Goal: Information Seeking & Learning: Check status

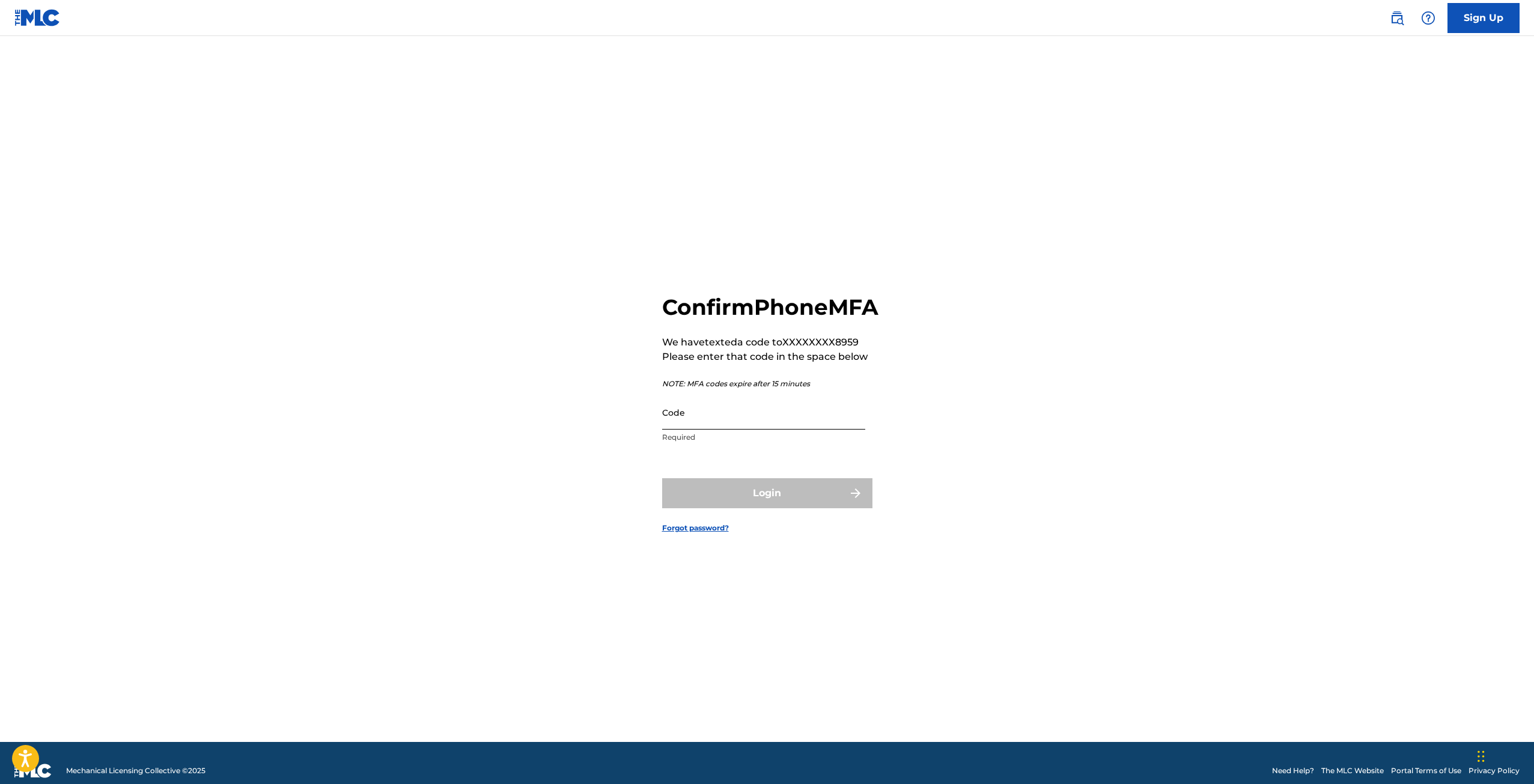
click at [713, 430] on input "Code" at bounding box center [764, 412] width 203 height 34
type input "984168"
click at [662, 478] on button "Login" at bounding box center [768, 493] width 211 height 30
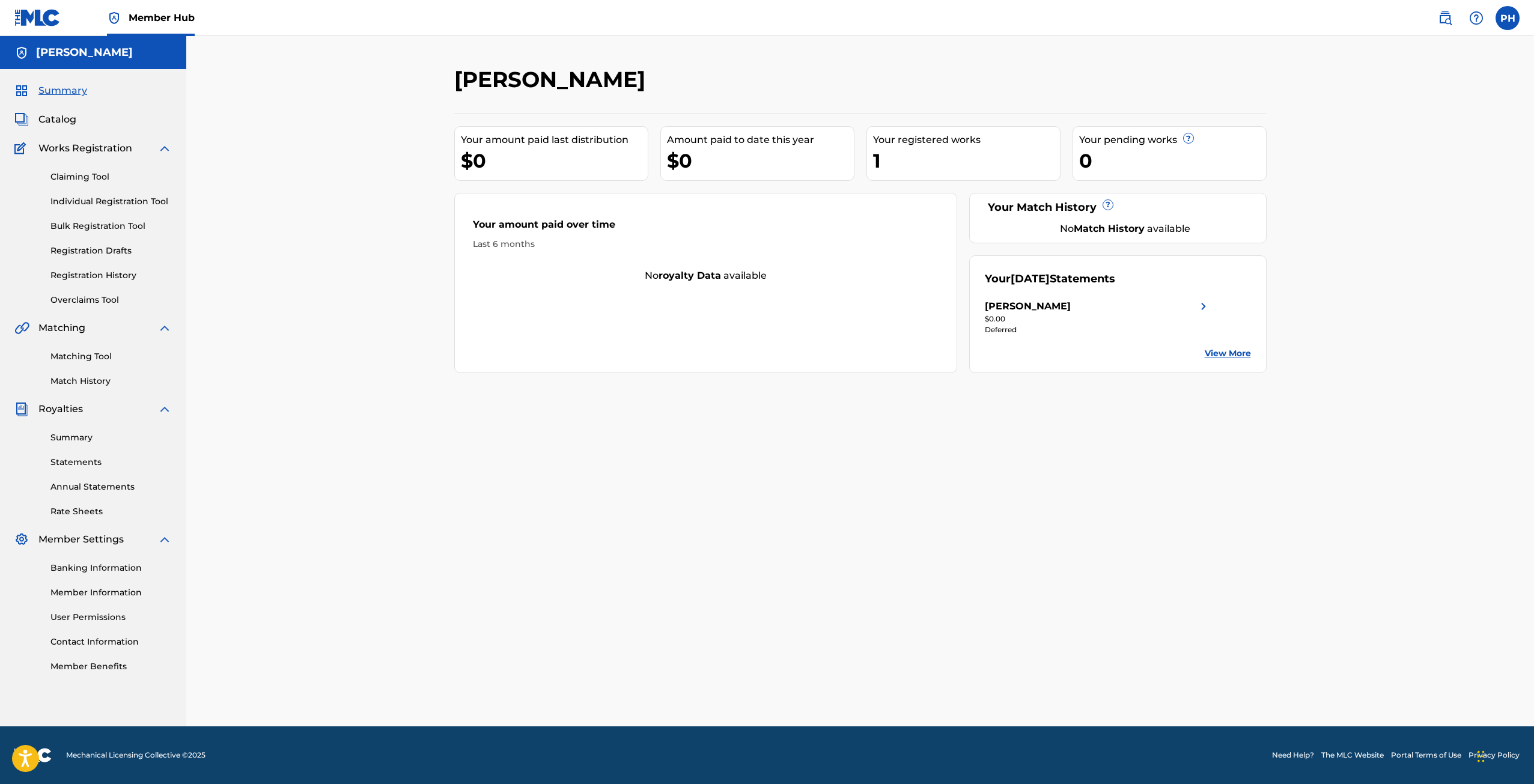
click at [808, 94] on div "[PERSON_NAME]" at bounding box center [766, 83] width 625 height 36
click at [61, 123] on span "Catalog" at bounding box center [57, 120] width 38 height 15
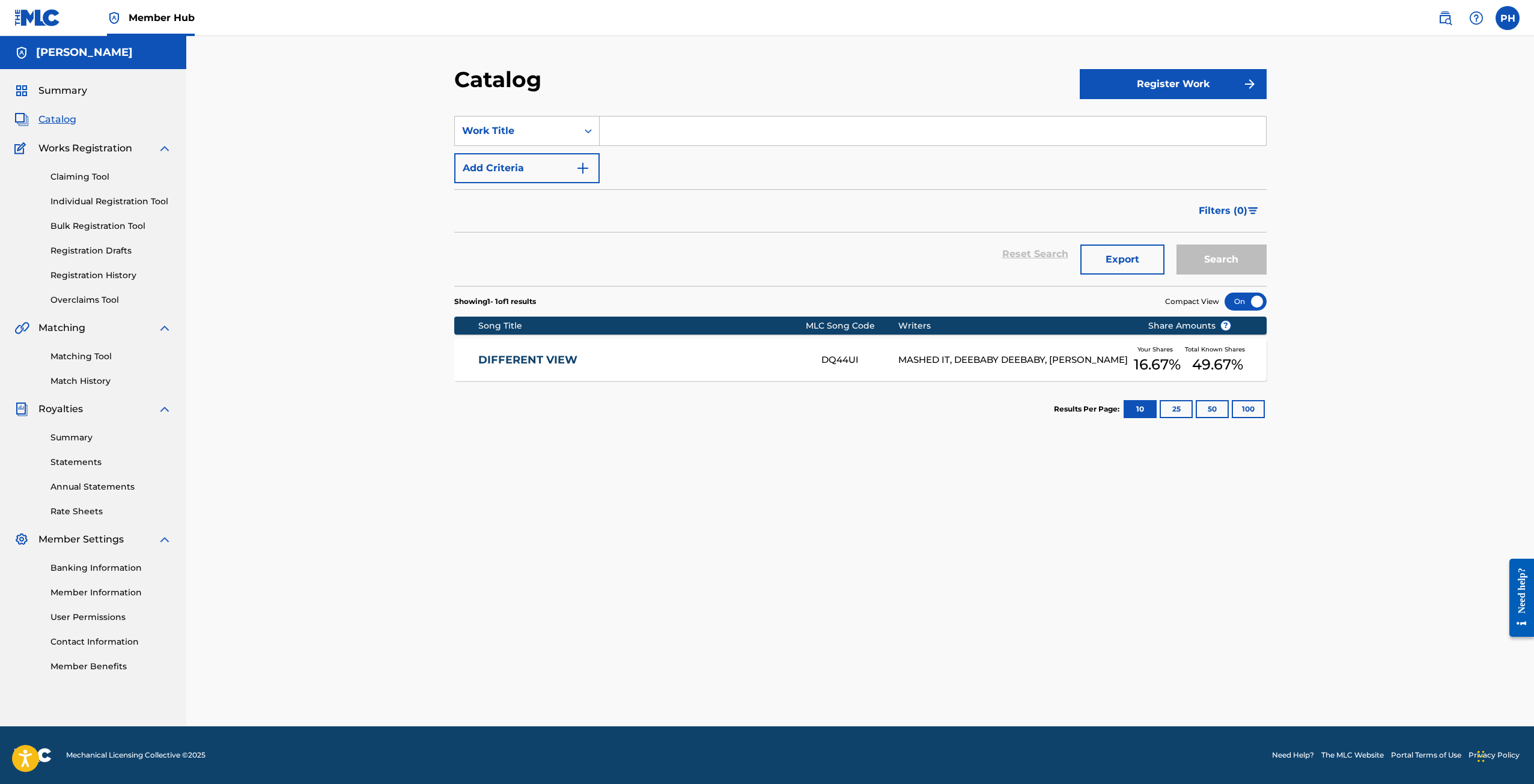
click at [535, 350] on div "DIFFERENT VIEW DQ44UI MASHED IT, [PERSON_NAME], [PERSON_NAME] DESA Your Shares …" at bounding box center [860, 360] width 813 height 42
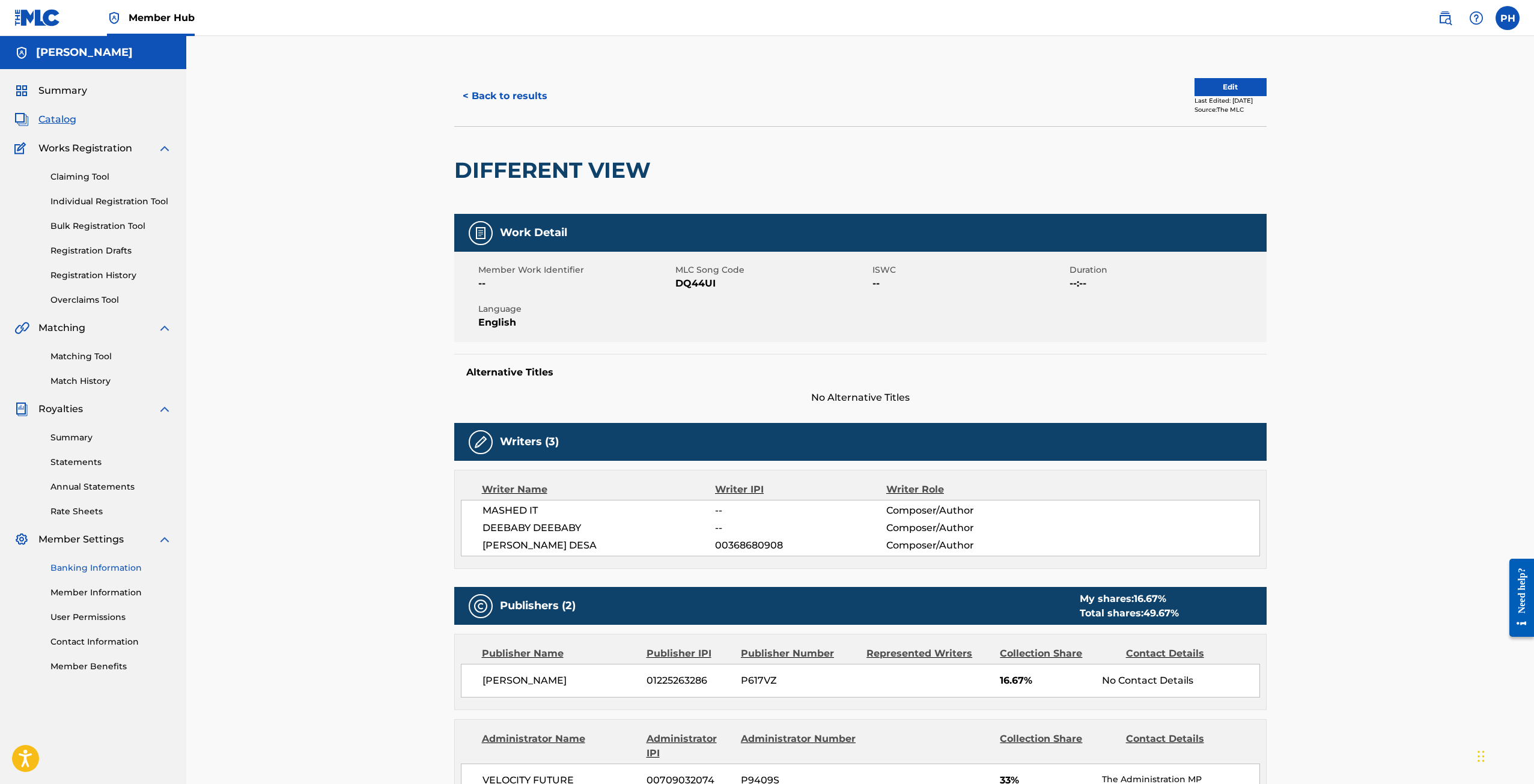
click at [103, 568] on link "Banking Information" at bounding box center [110, 568] width 121 height 12
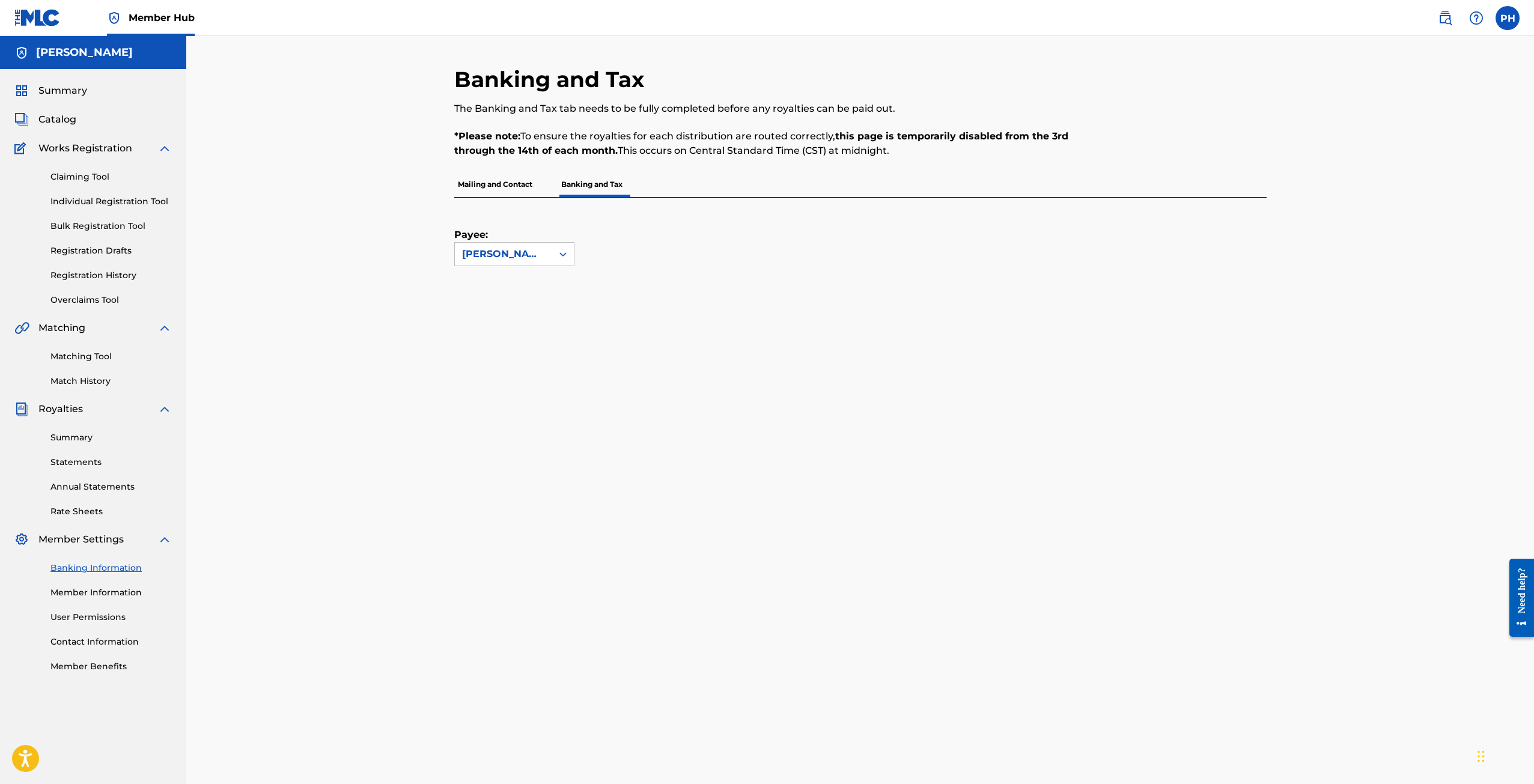
click at [492, 191] on p "Mailing and Contact" at bounding box center [495, 184] width 82 height 25
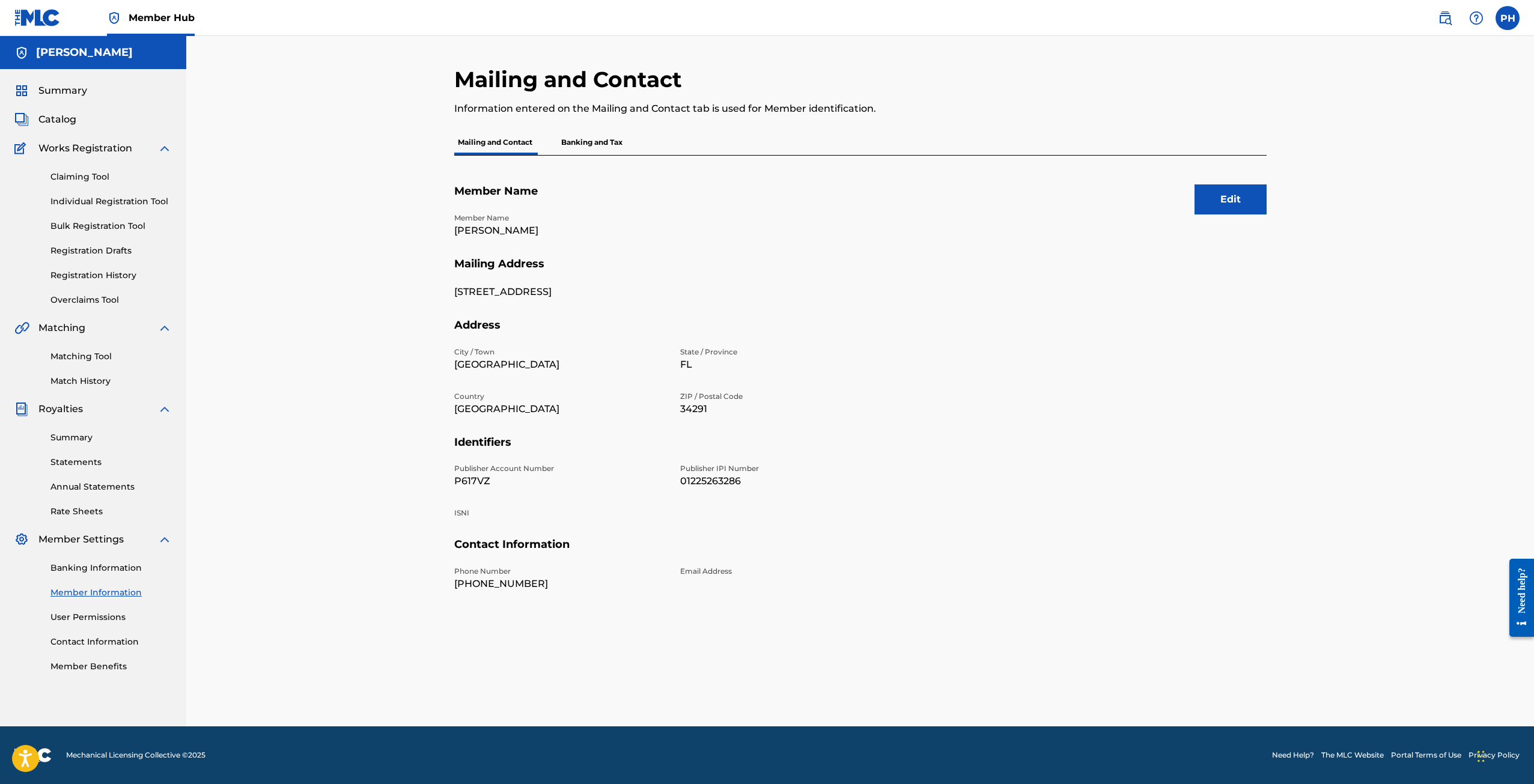
click at [593, 150] on p "Banking and Tax" at bounding box center [592, 142] width 68 height 25
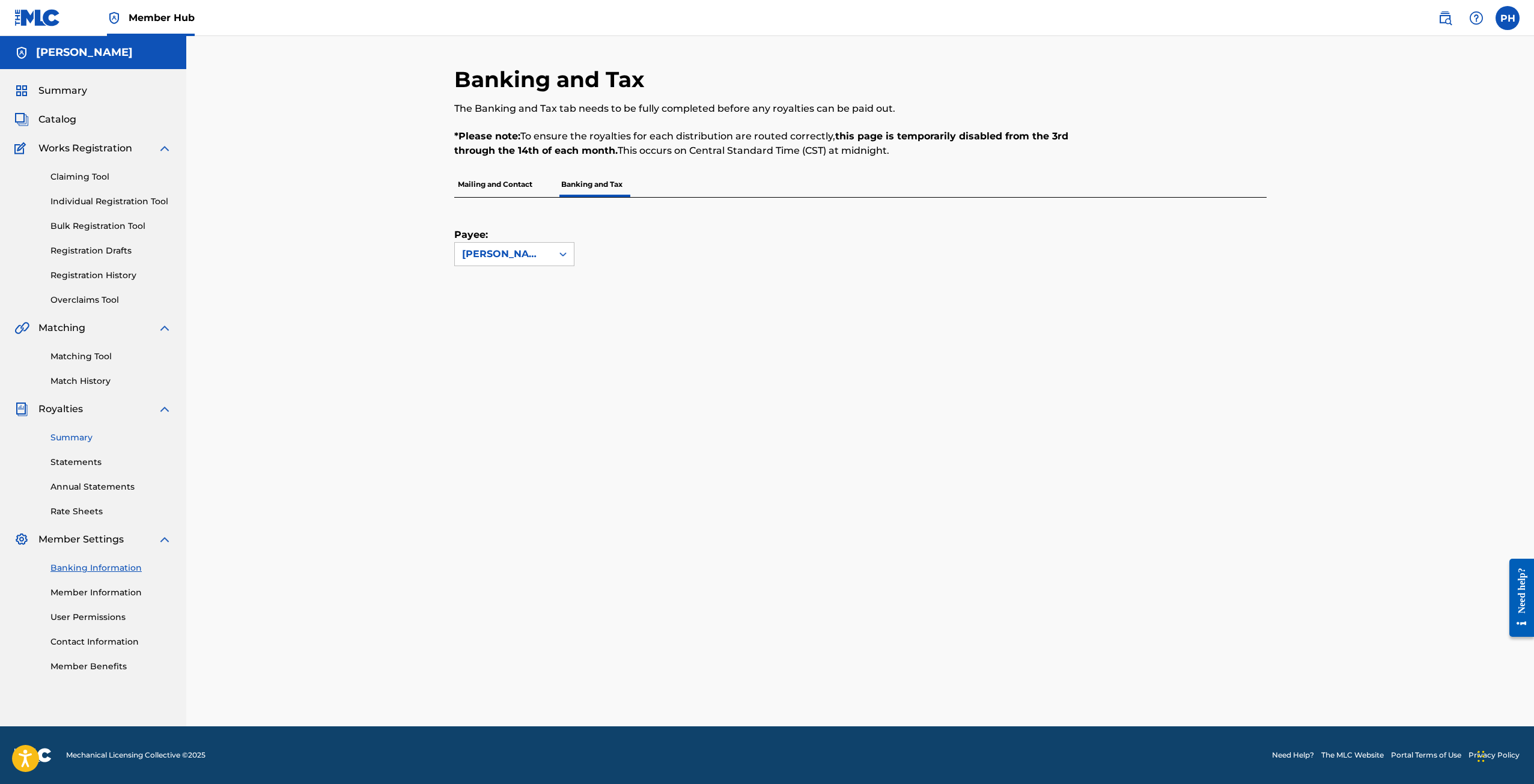
click at [93, 437] on link "Summary" at bounding box center [110, 437] width 121 height 12
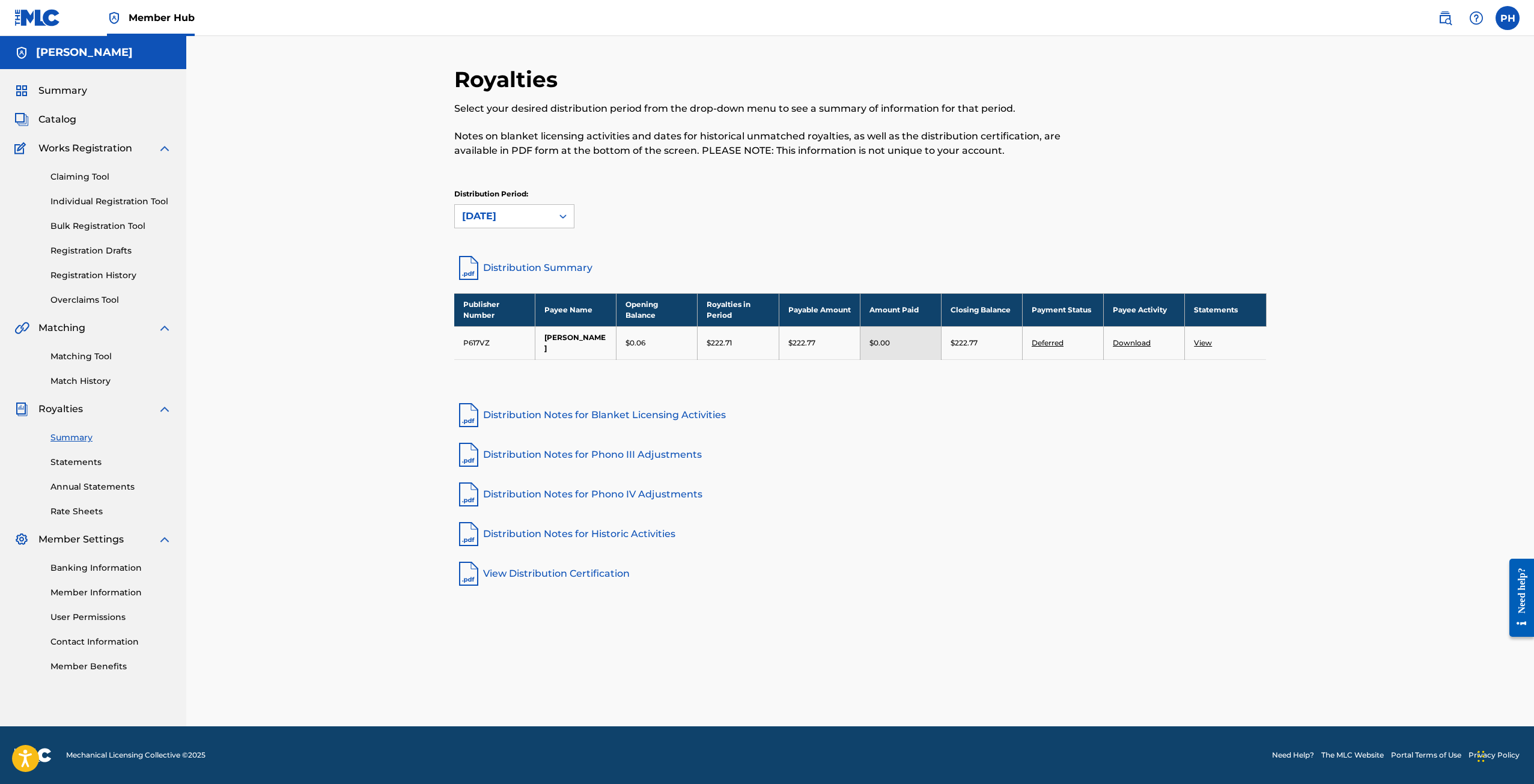
click at [321, 401] on div "Royalties Select your desired distribution period from the drop-down menu to se…" at bounding box center [860, 381] width 1348 height 690
click at [689, 256] on link "Distribution Summary" at bounding box center [860, 268] width 813 height 29
click at [1092, 65] on div "Royalties Select your desired distribution period from the drop-down menu to se…" at bounding box center [860, 381] width 1348 height 690
click at [64, 182] on link "Claiming Tool" at bounding box center [110, 176] width 121 height 12
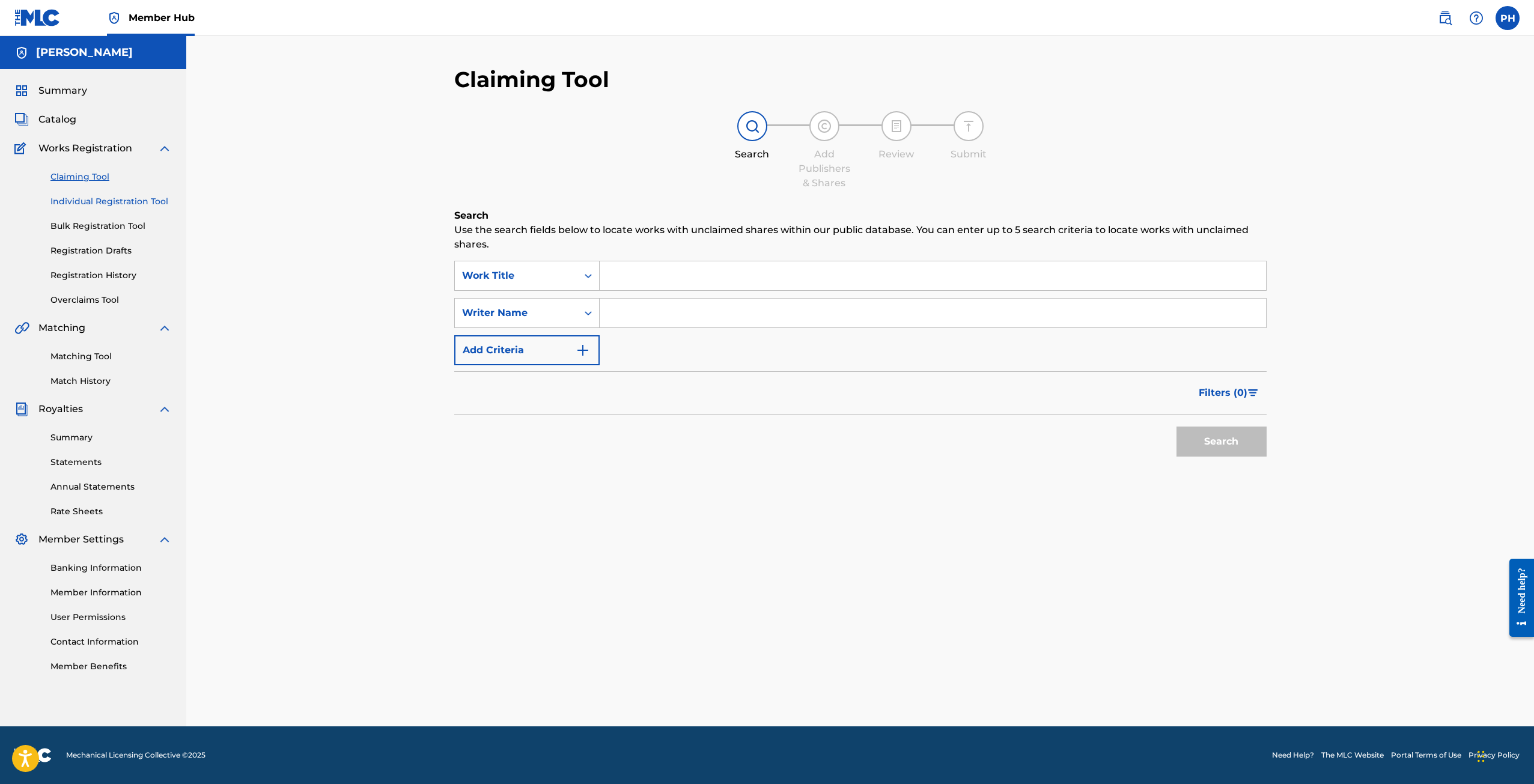
click at [65, 202] on link "Individual Registration Tool" at bounding box center [110, 201] width 121 height 12
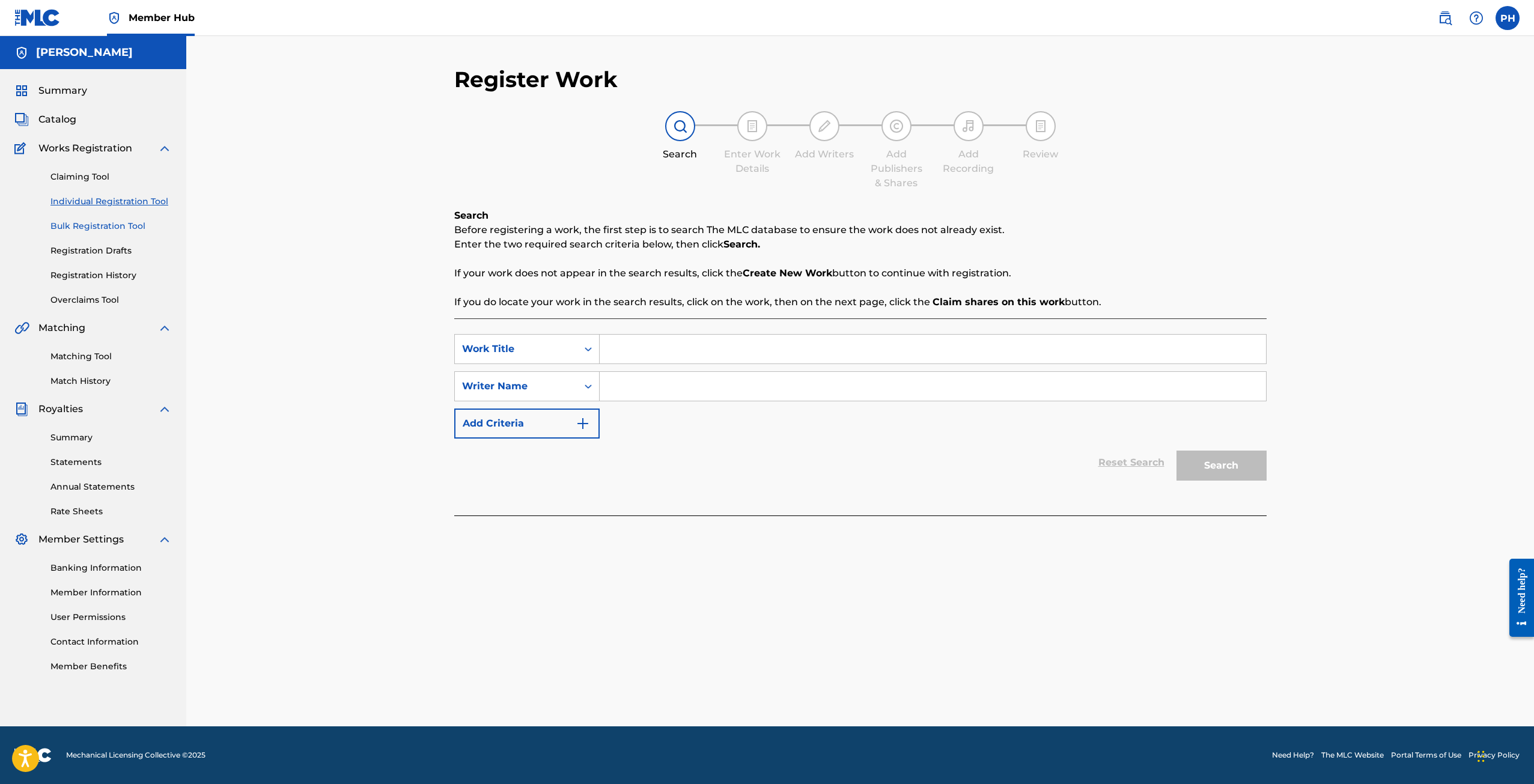
click at [70, 229] on link "Bulk Registration Tool" at bounding box center [110, 226] width 121 height 12
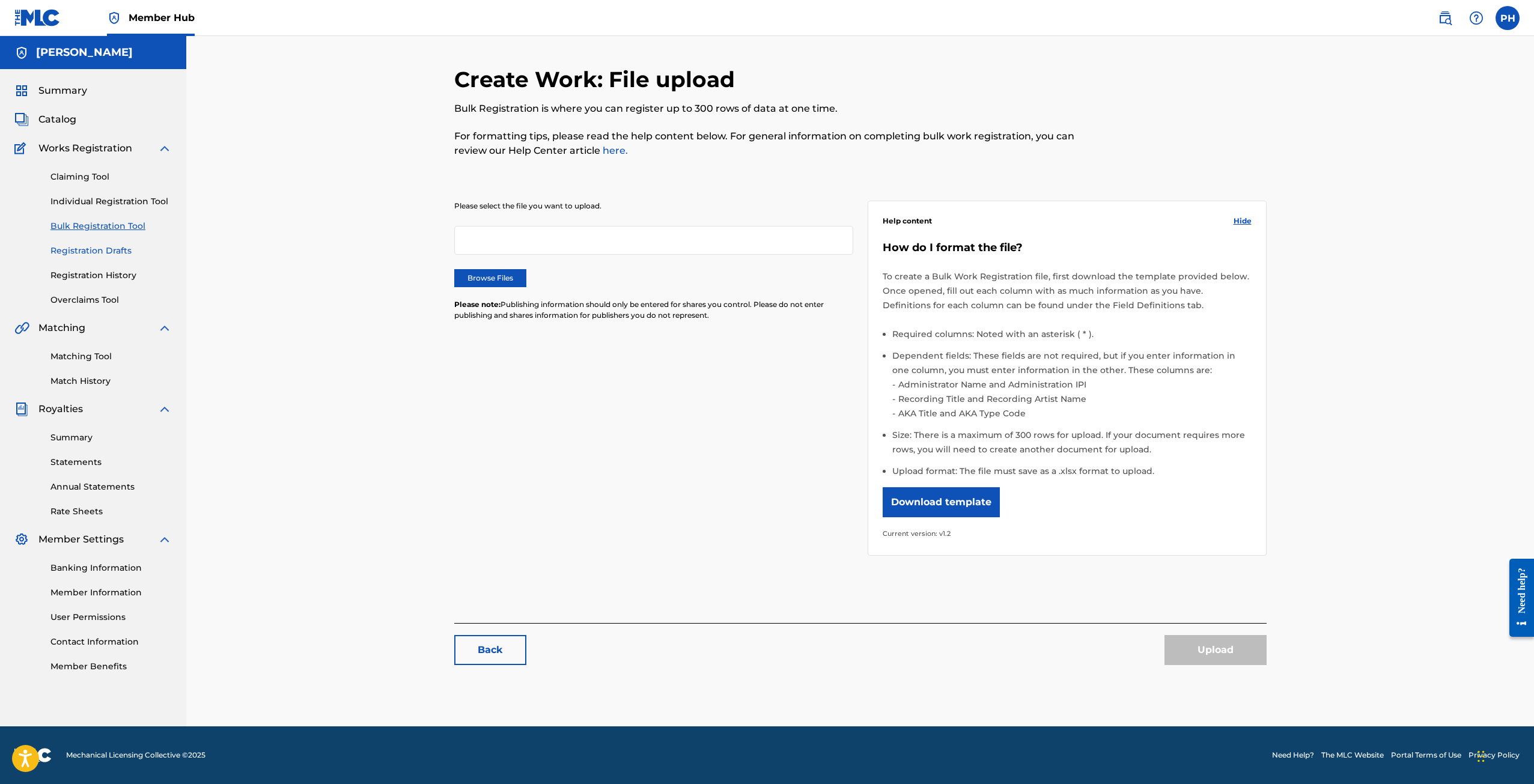
click at [69, 255] on link "Registration Drafts" at bounding box center [110, 250] width 121 height 12
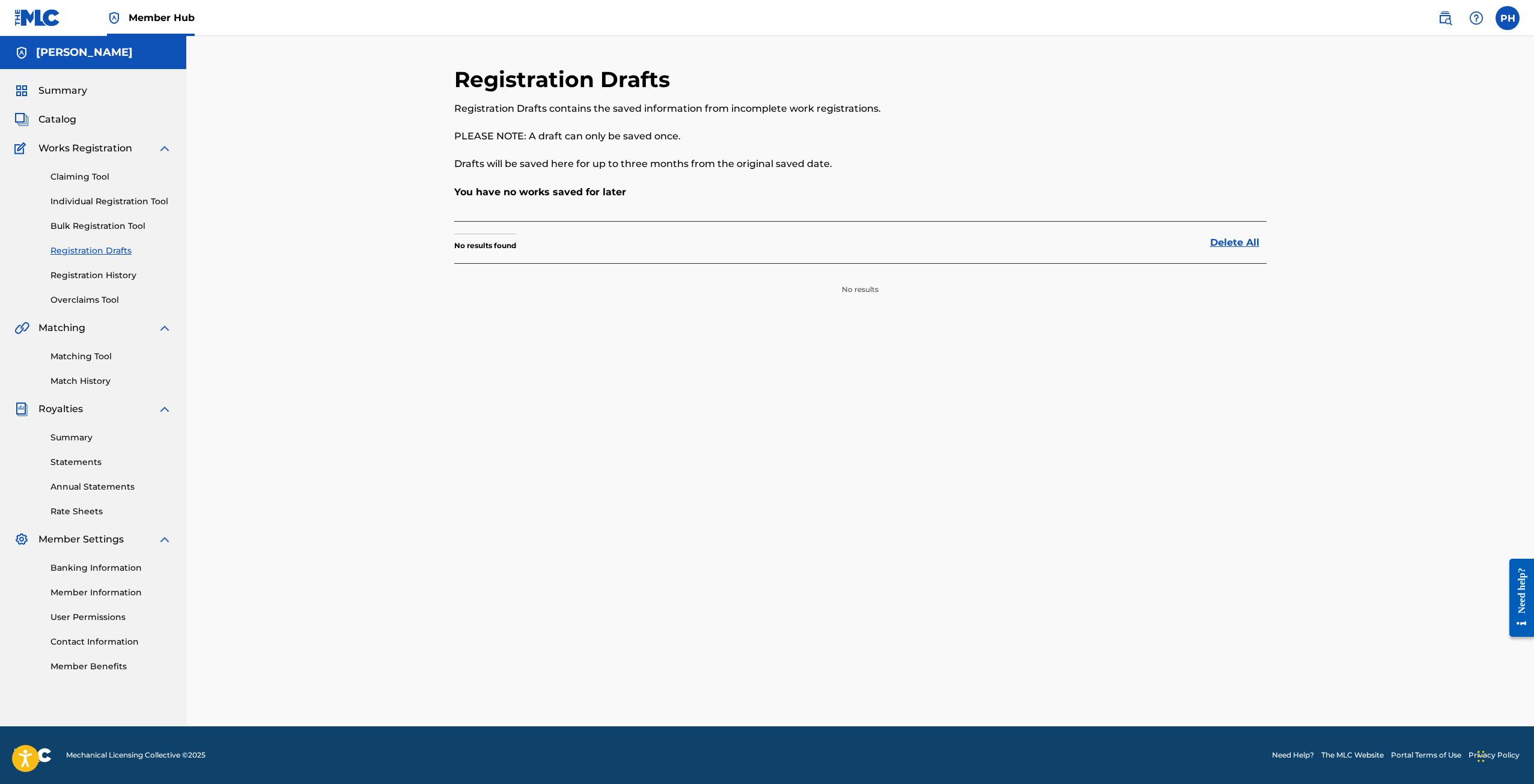
click at [78, 162] on div "Claiming Tool Individual Registration Tool Bulk Registration Tool Registration …" at bounding box center [93, 231] width 158 height 151
click at [82, 120] on div "Catalog" at bounding box center [93, 120] width 158 height 15
click at [69, 118] on span "Catalog" at bounding box center [57, 120] width 38 height 15
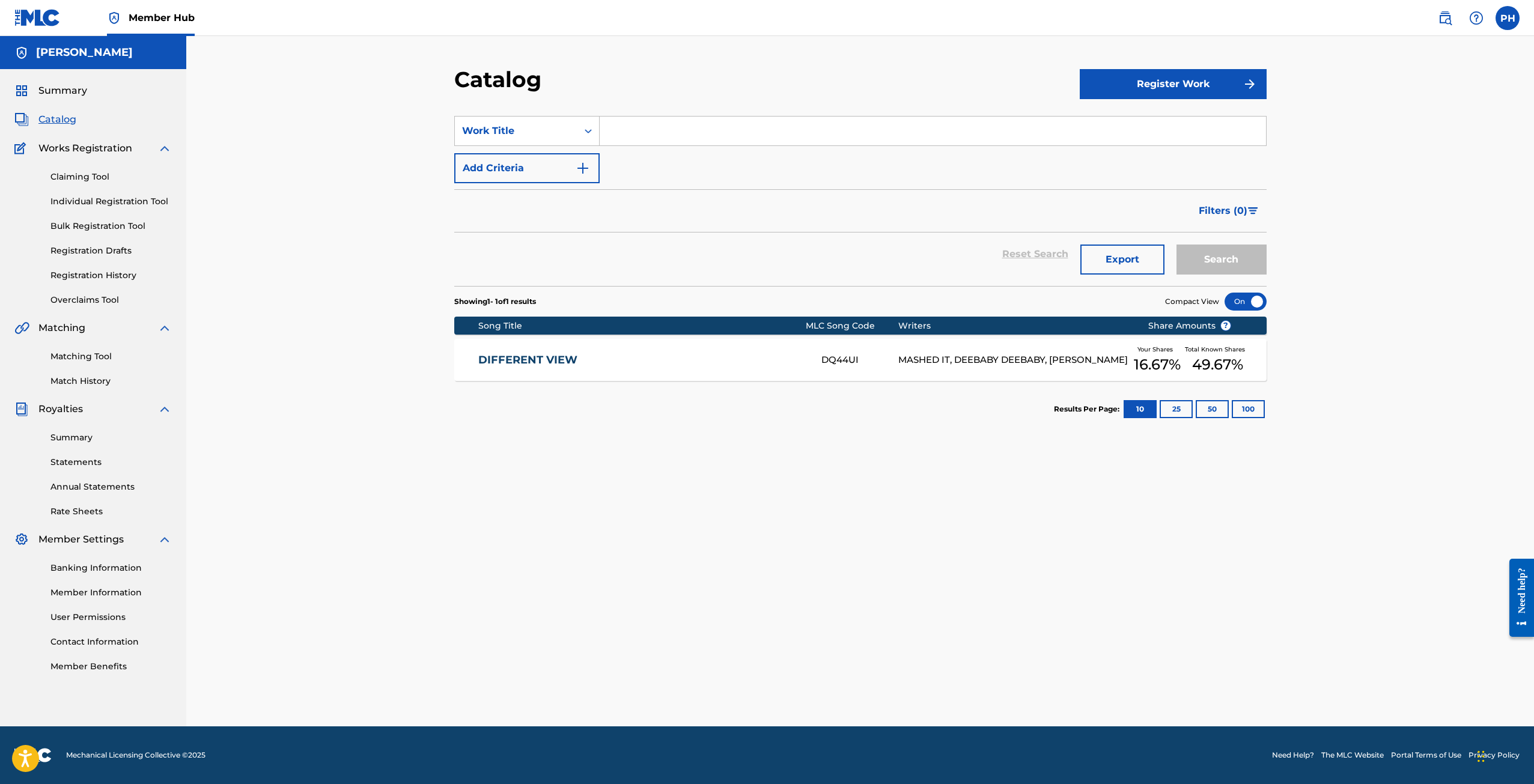
drag, startPoint x: 356, startPoint y: 245, endPoint x: 438, endPoint y: 197, distance: 95.0
click at [357, 245] on div "Catalog Register Work SearchWithCriteria6564a221-a47a-4420-91c6-34673eed43a6 Wo…" at bounding box center [860, 381] width 1348 height 690
click at [650, 163] on div "SearchWithCriteria6564a221-a47a-4420-91c6-34673eed43a6 Work Title Add Criteria" at bounding box center [860, 150] width 813 height 68
click at [845, 196] on div "Filters ( 0 )" at bounding box center [860, 211] width 813 height 44
click at [562, 353] on link "DIFFERENT VIEW" at bounding box center [642, 359] width 327 height 14
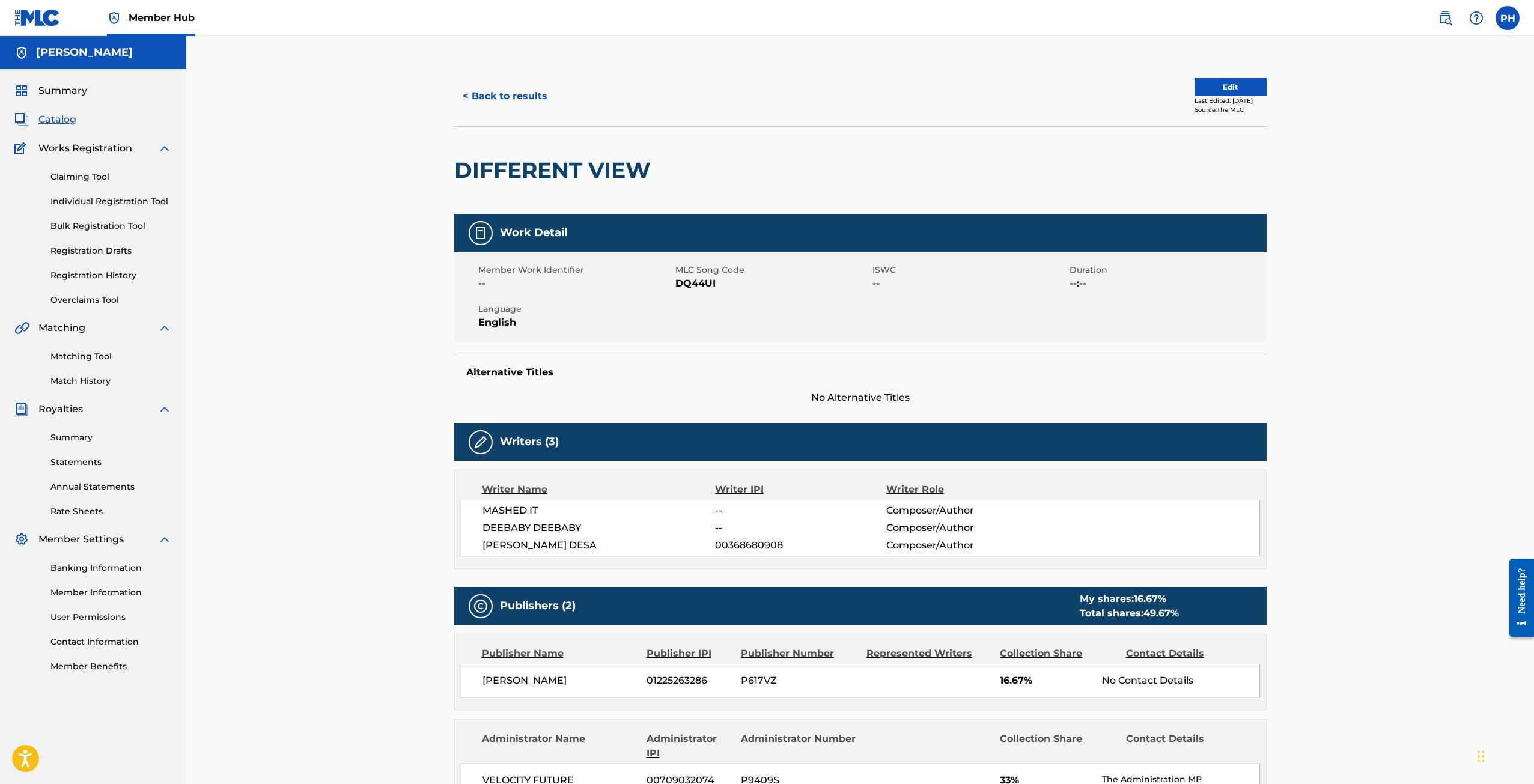
click at [123, 285] on div "Claiming Tool Individual Registration Tool Bulk Registration Tool Registration …" at bounding box center [93, 231] width 158 height 151
click at [127, 276] on link "Registration History" at bounding box center [110, 275] width 121 height 12
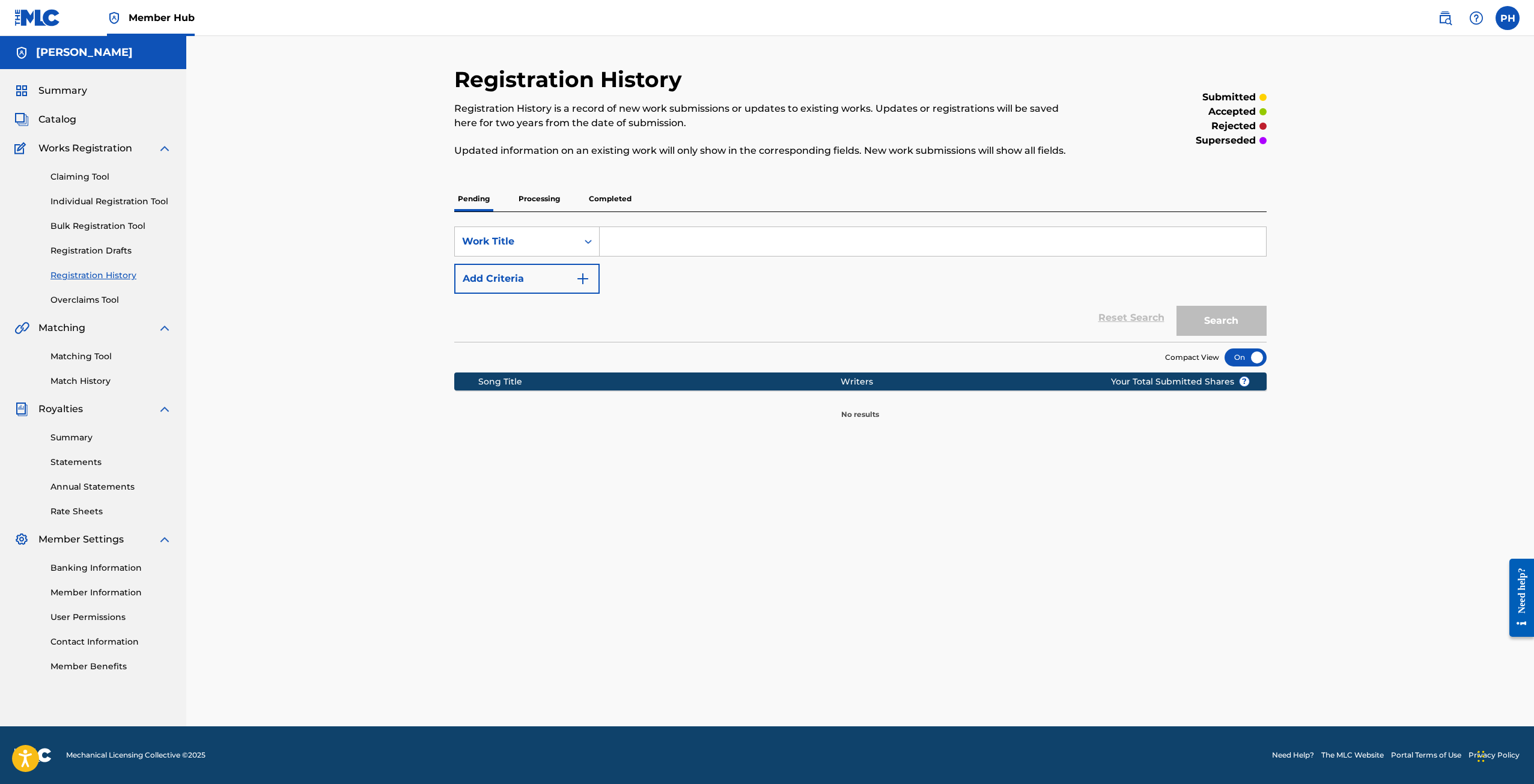
click at [536, 203] on p "Processing" at bounding box center [539, 198] width 49 height 25
click at [623, 193] on p "Completed" at bounding box center [610, 198] width 50 height 25
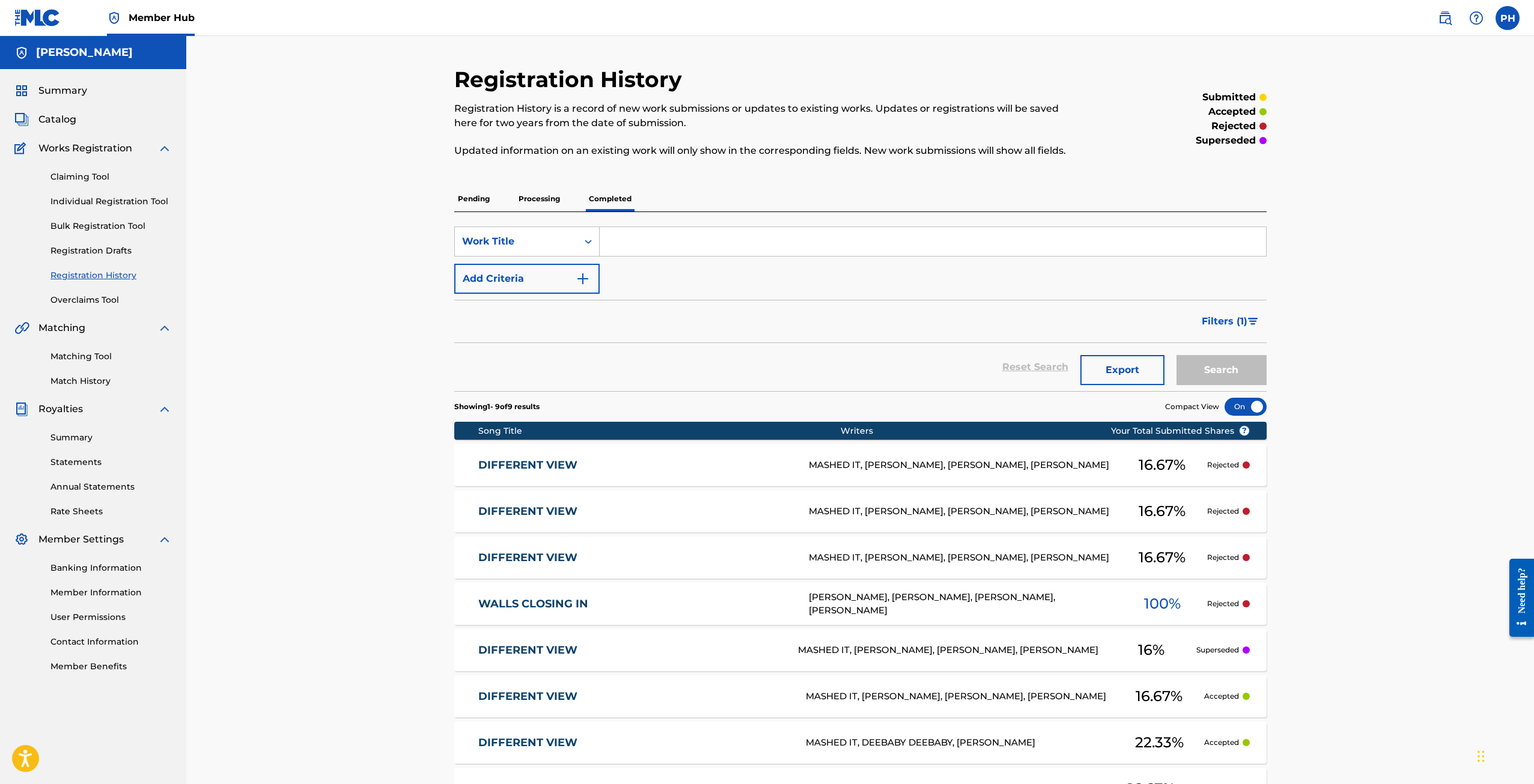
click at [524, 462] on link "DIFFERENT VIEW" at bounding box center [636, 465] width 314 height 14
click at [539, 505] on link "DIFFERENT VIEW" at bounding box center [636, 511] width 314 height 14
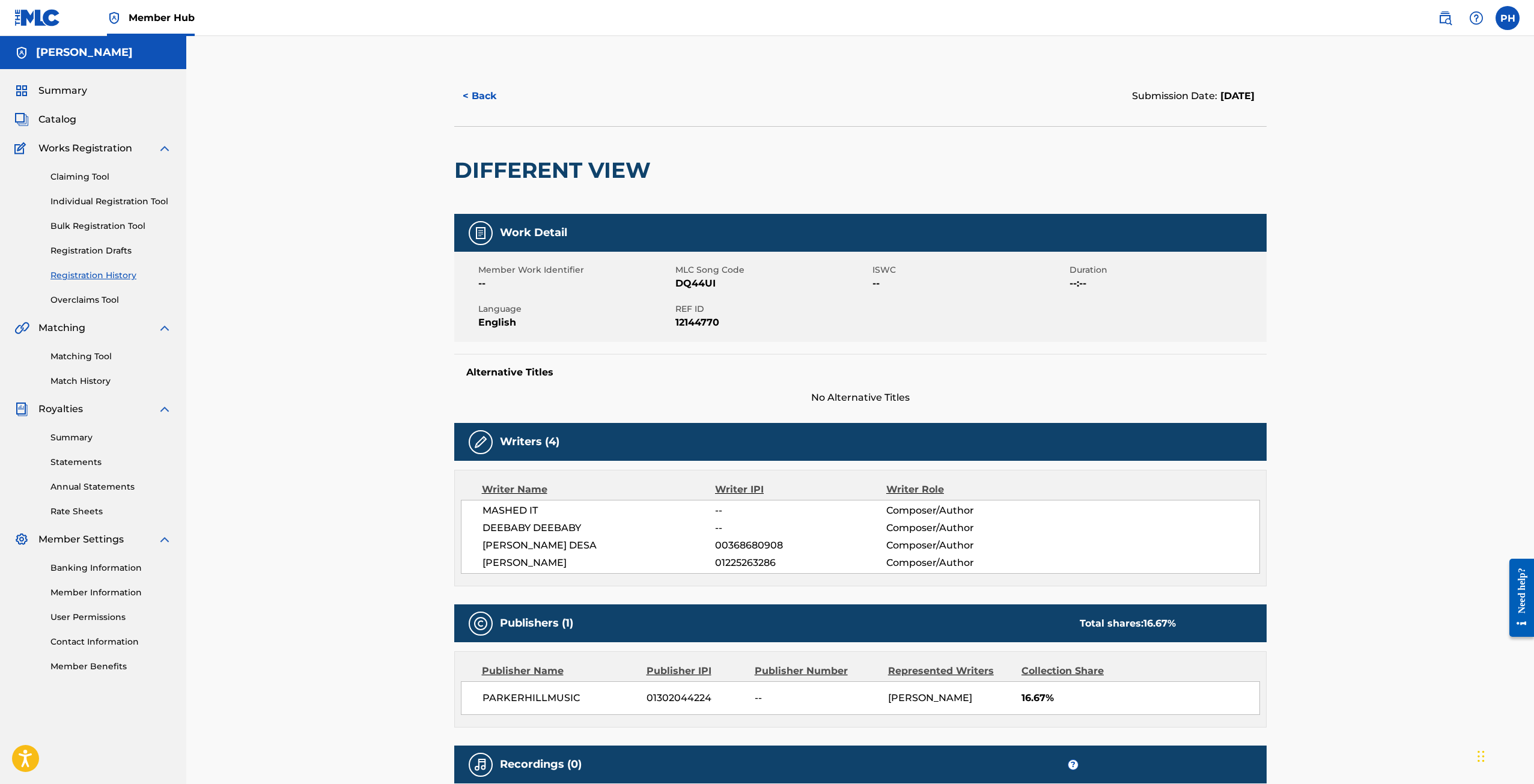
click at [104, 85] on div "Summary" at bounding box center [93, 91] width 158 height 15
click at [78, 92] on span "Summary" at bounding box center [62, 91] width 49 height 15
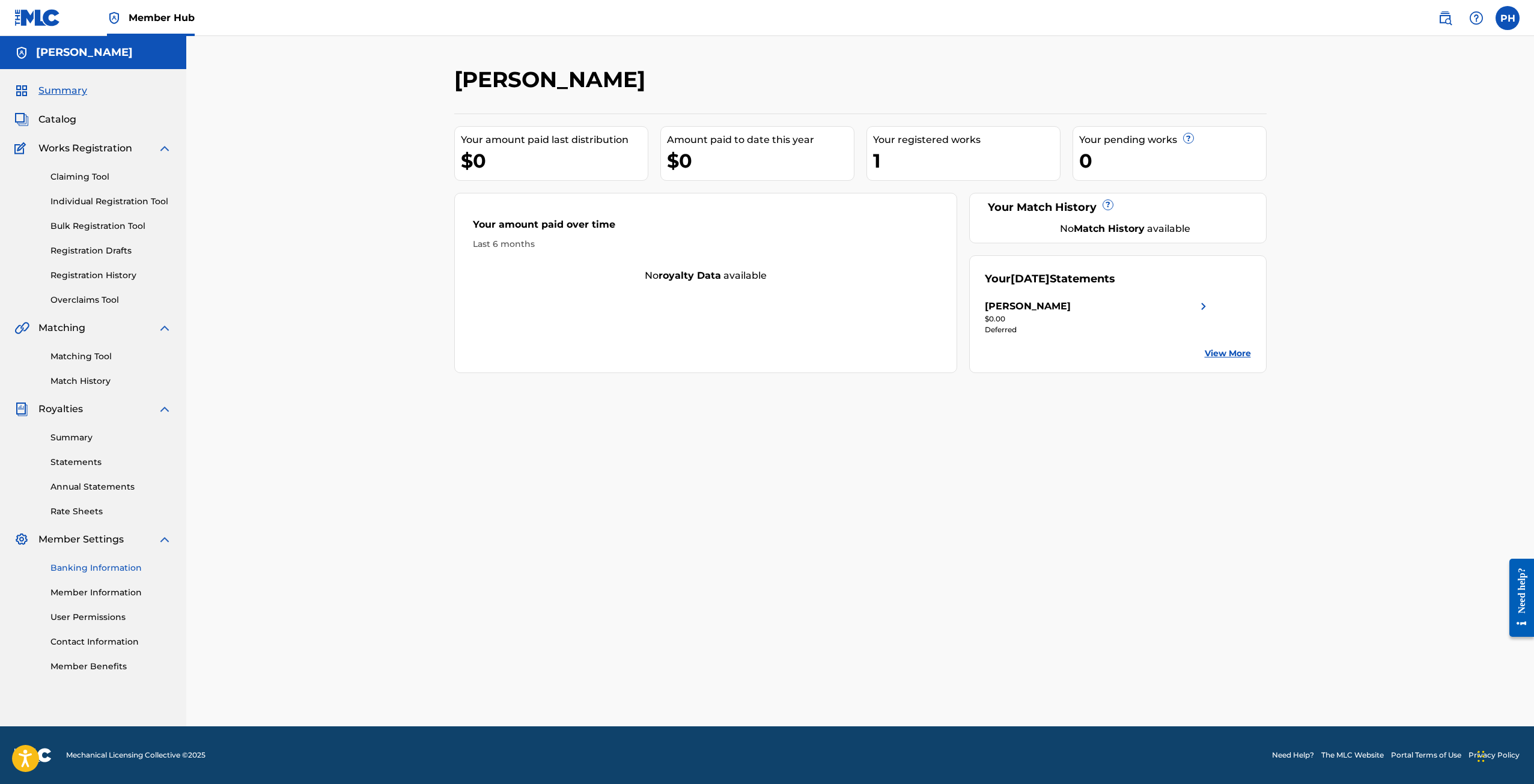
click at [100, 573] on link "Banking Information" at bounding box center [110, 568] width 121 height 12
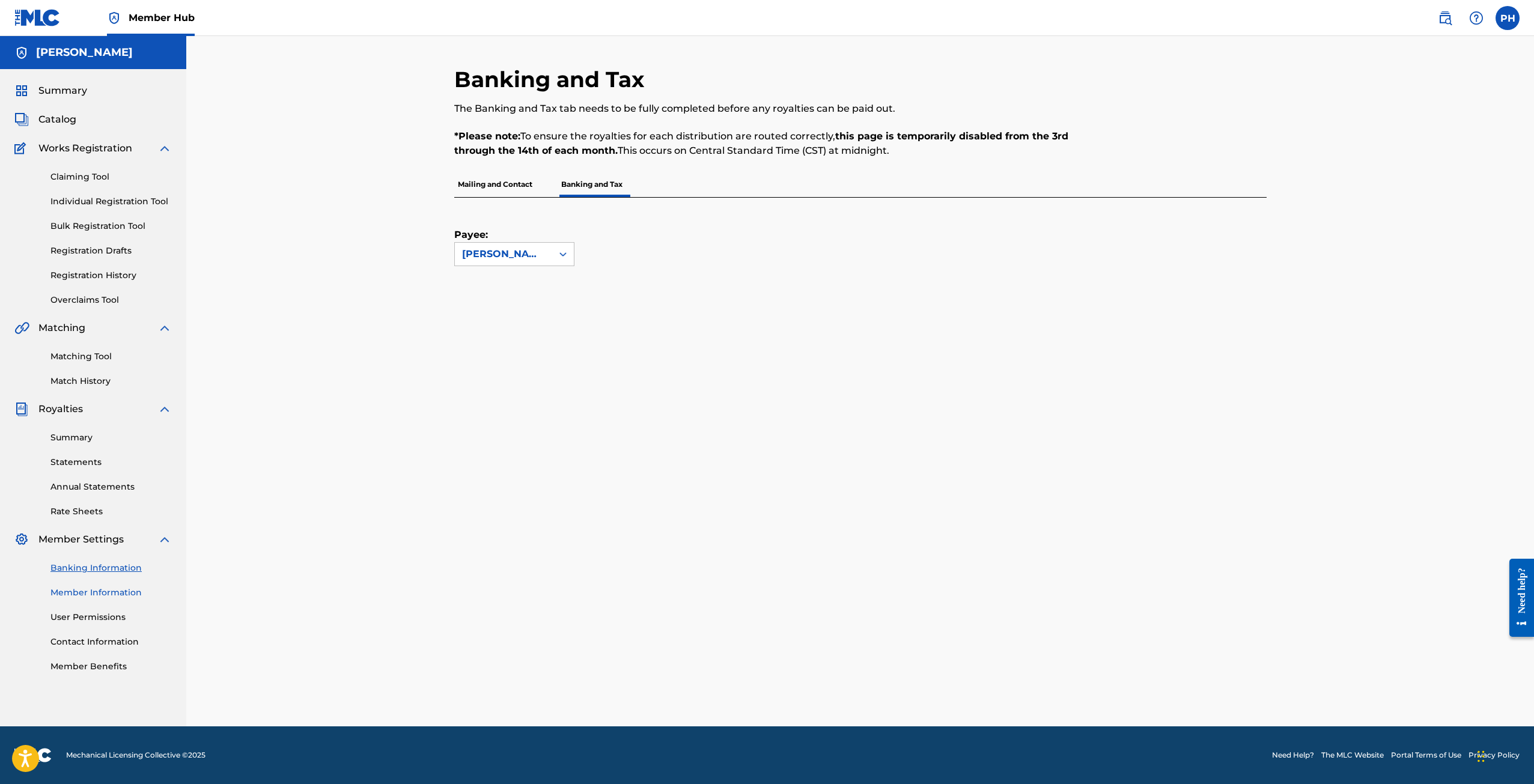
click at [101, 595] on link "Member Information" at bounding box center [110, 592] width 121 height 12
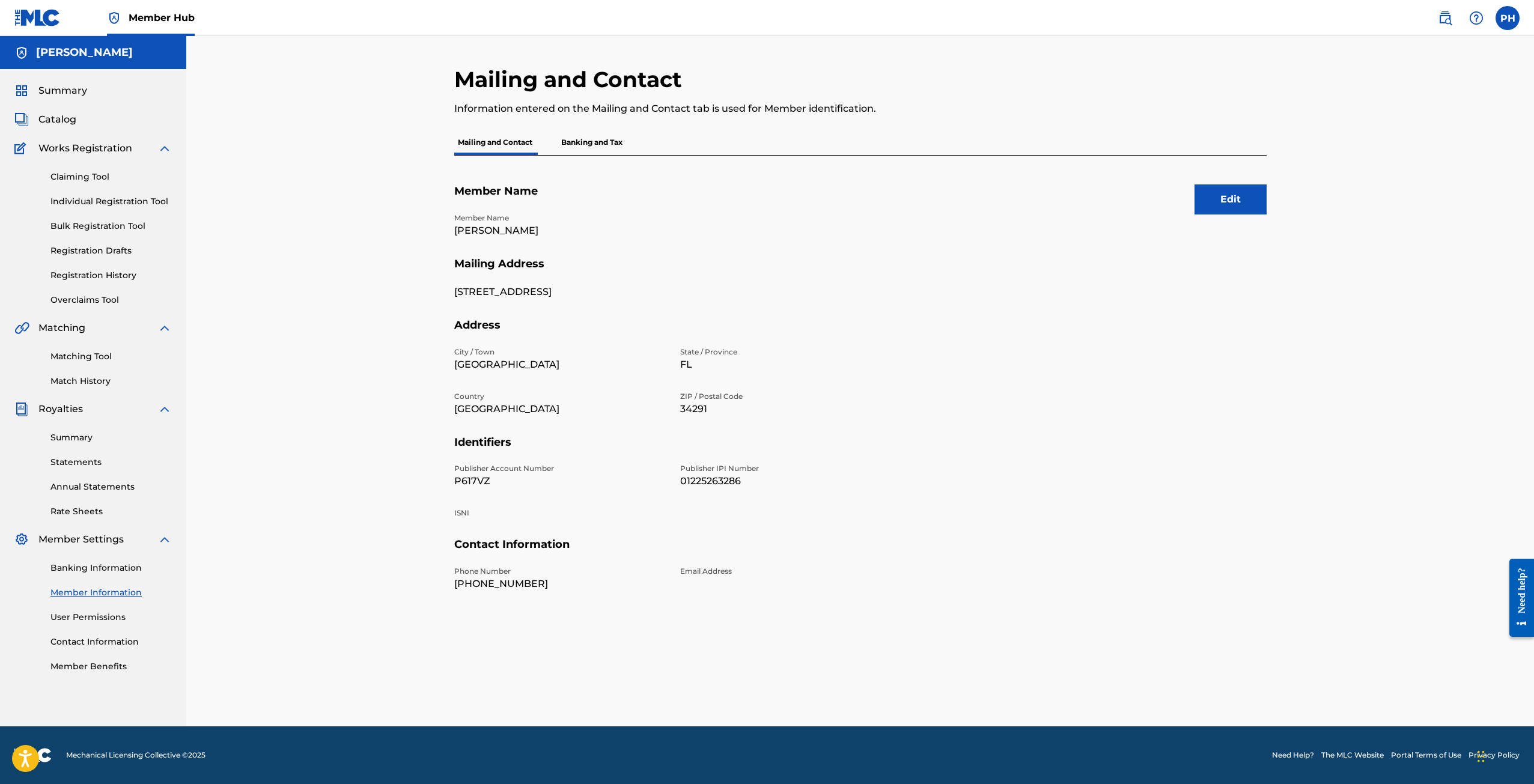
click at [145, 543] on div "Member Settings" at bounding box center [93, 539] width 158 height 15
click at [129, 558] on div "Banking Information Member Information User Permissions Contact Information Mem…" at bounding box center [93, 610] width 158 height 126
click at [125, 565] on link "Banking Information" at bounding box center [110, 568] width 121 height 12
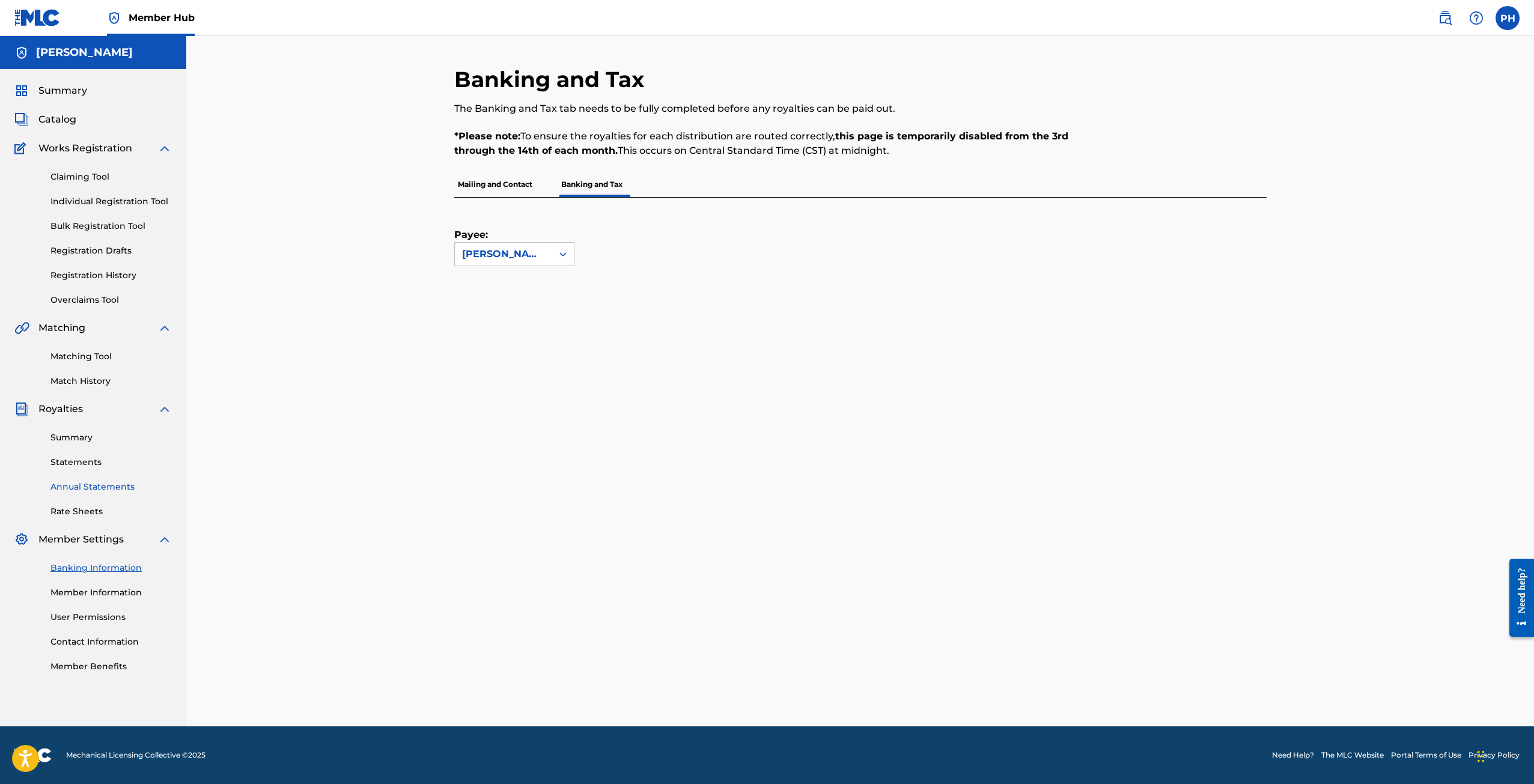
click at [126, 491] on link "Annual Statements" at bounding box center [110, 486] width 121 height 12
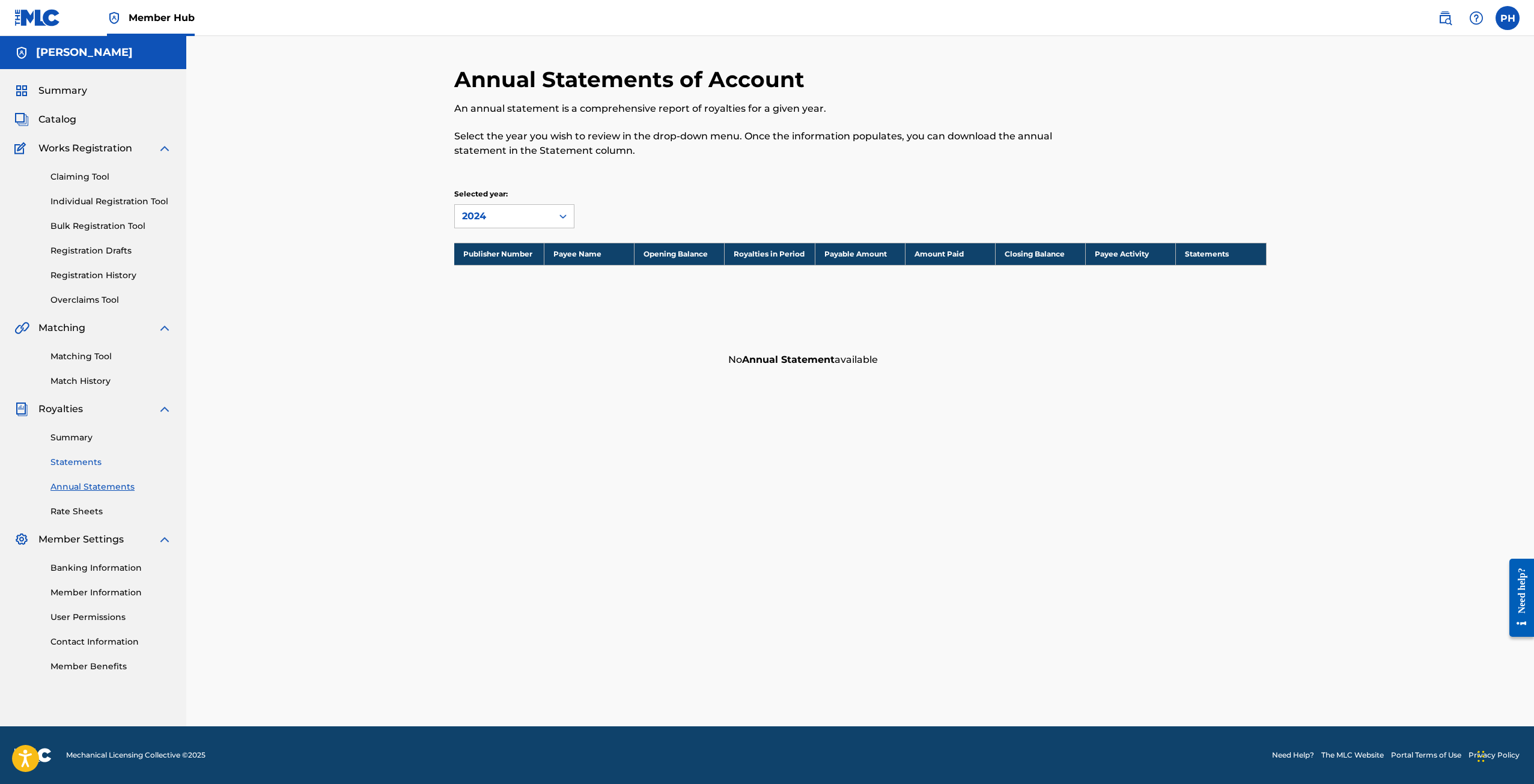
click at [112, 467] on link "Statements" at bounding box center [110, 462] width 121 height 12
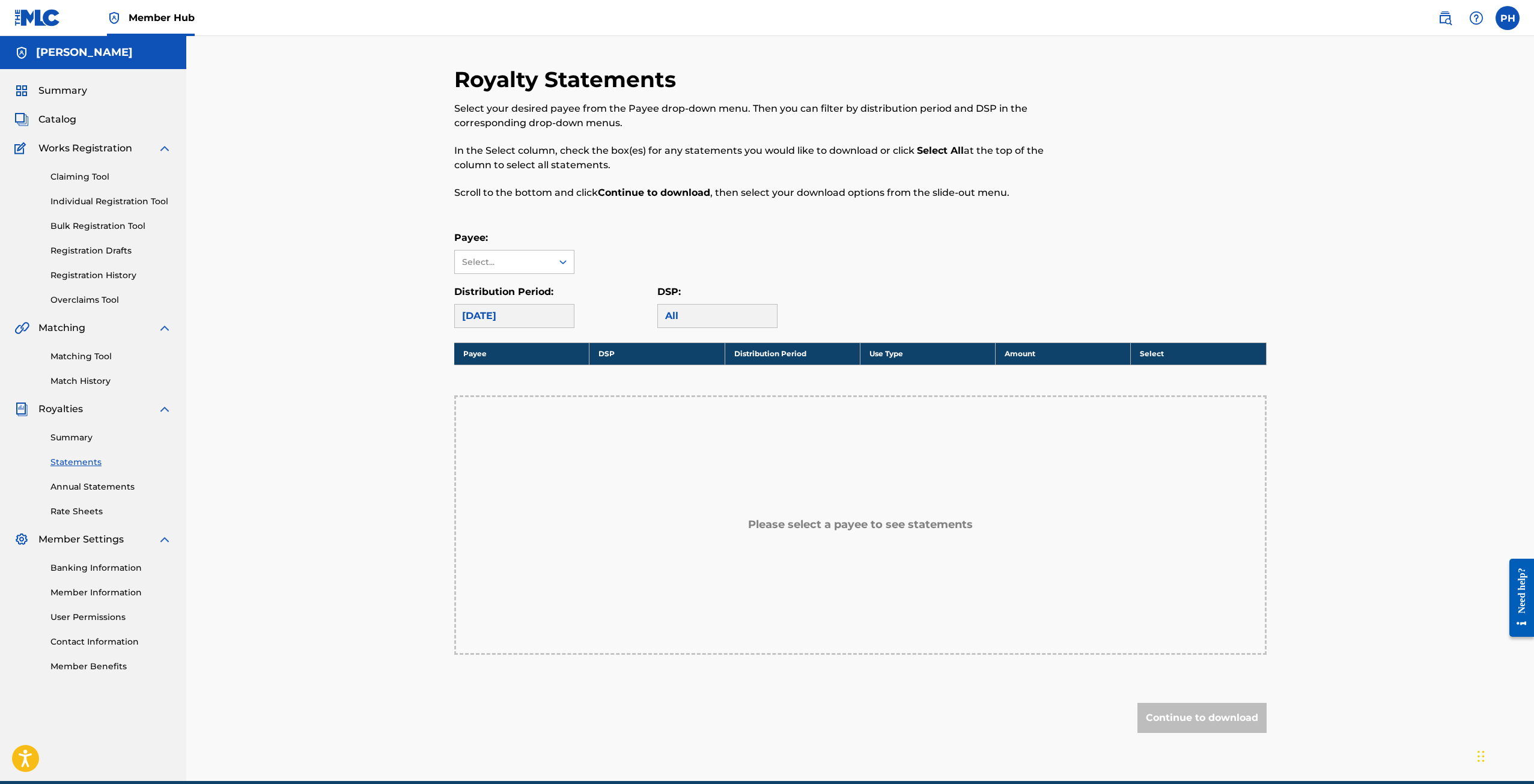
click at [102, 446] on div "Summary Statements Annual Statements Rate Sheets" at bounding box center [93, 467] width 158 height 102
click at [524, 253] on div "Select..." at bounding box center [503, 261] width 97 height 23
click at [505, 292] on div "[PERSON_NAME]" at bounding box center [514, 288] width 119 height 30
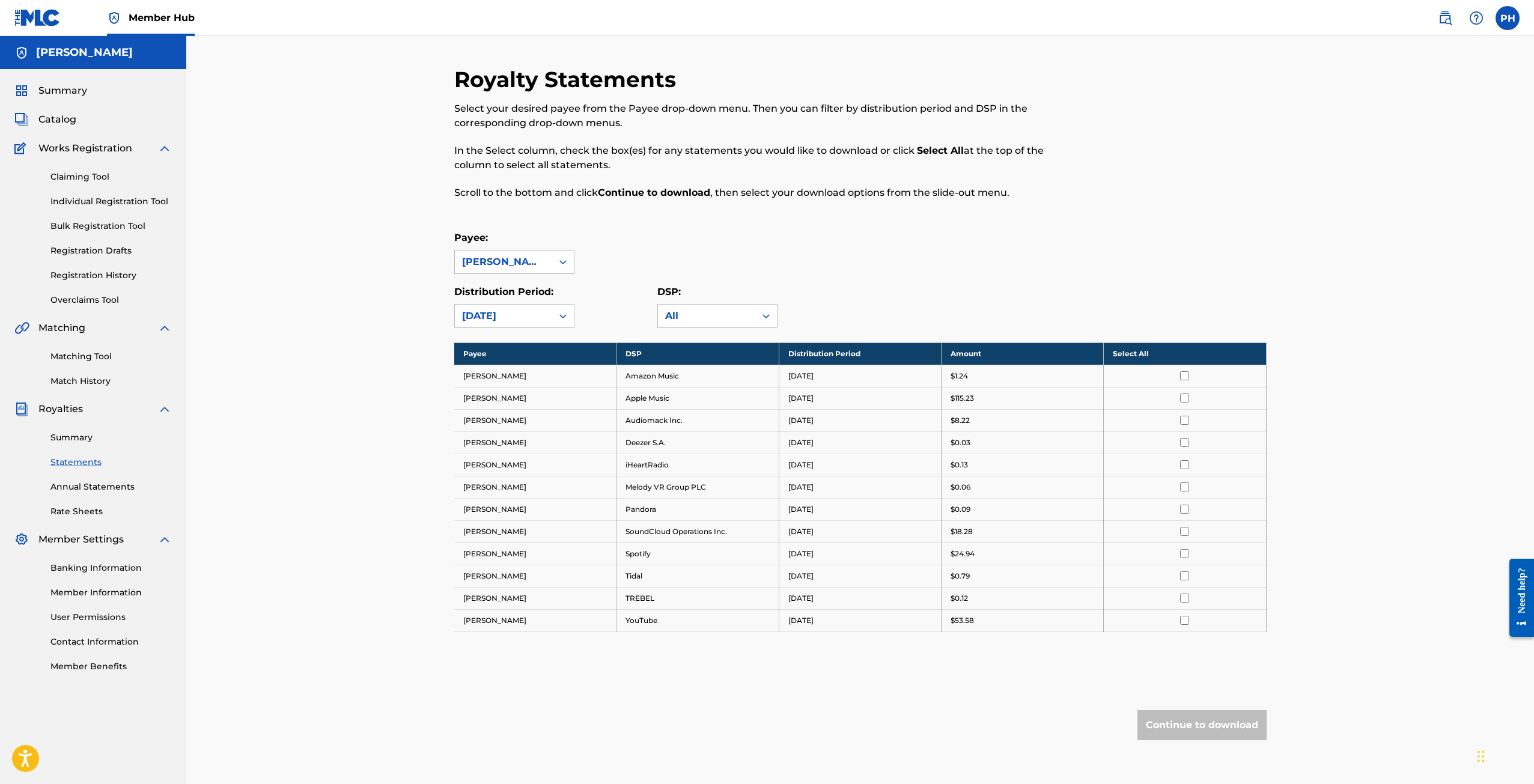
click at [397, 422] on div "Royalty Statements Select your desired payee from the Payee drop-down menu. The…" at bounding box center [860, 412] width 1348 height 752
click at [901, 287] on div "Distribution Period: [DATE] DSP: All" at bounding box center [860, 306] width 813 height 44
click at [729, 321] on div "All" at bounding box center [707, 316] width 83 height 15
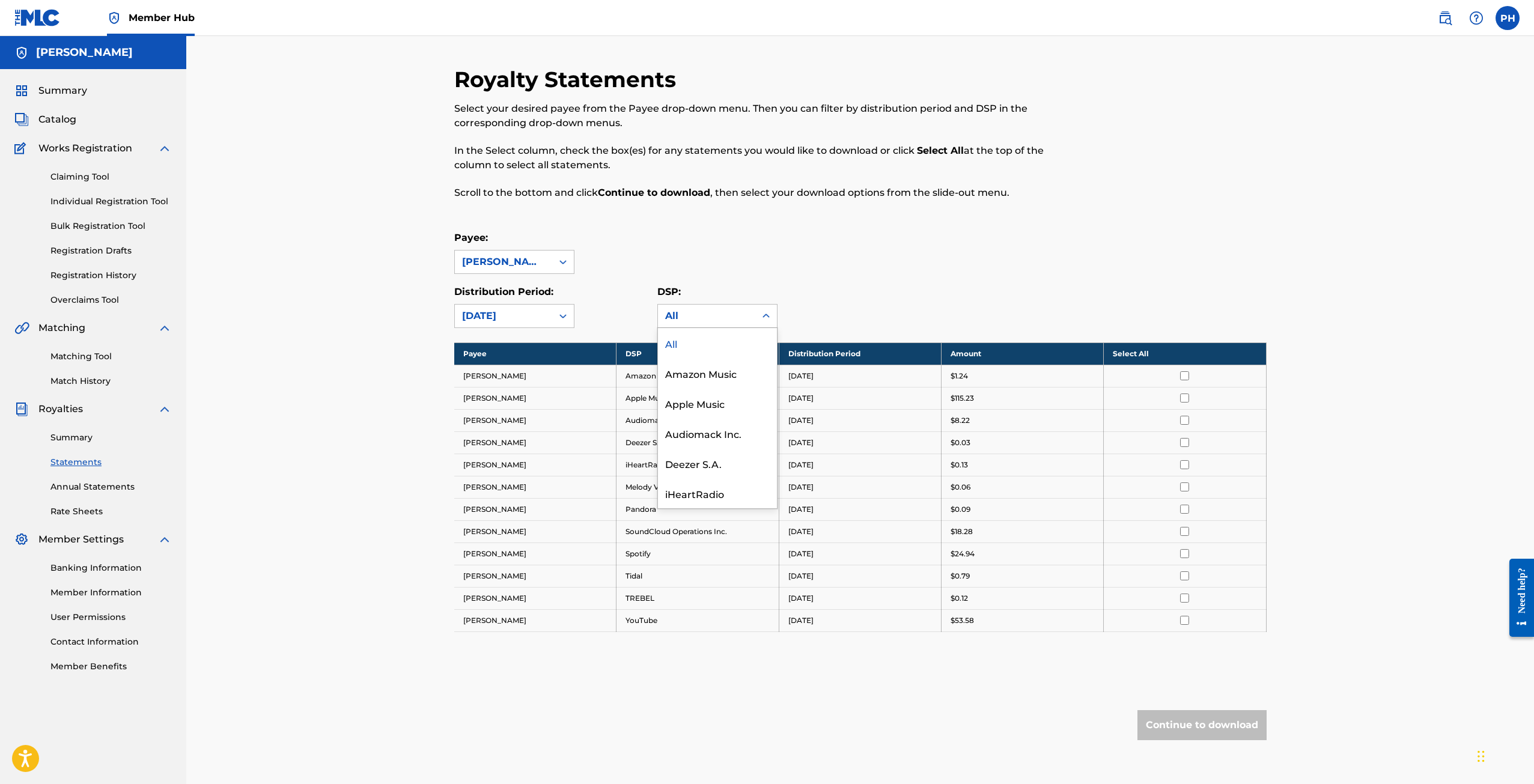
click at [729, 321] on div "All" at bounding box center [707, 316] width 83 height 15
click at [854, 288] on div "DSP: All" at bounding box center [759, 306] width 203 height 44
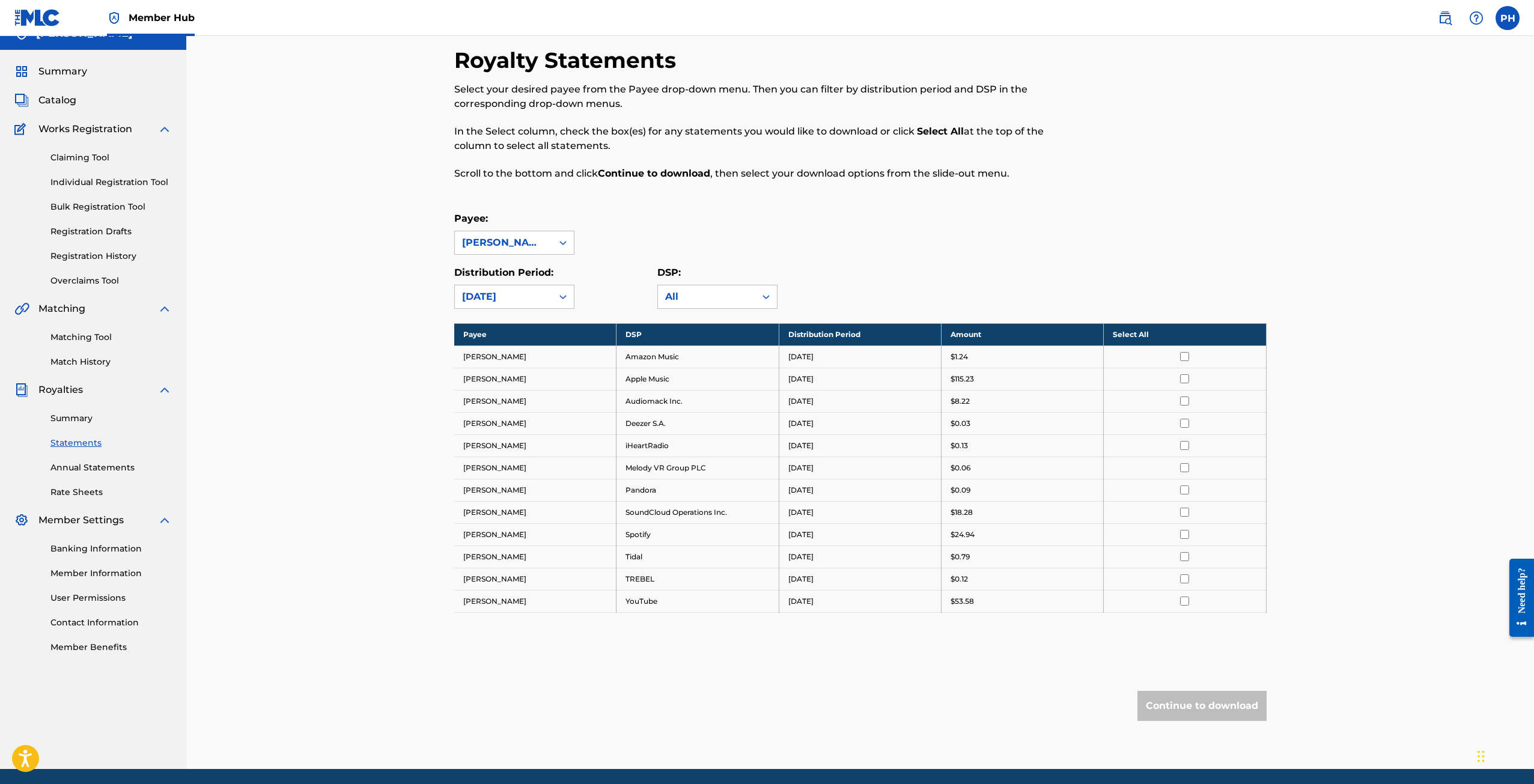
scroll to position [60, 0]
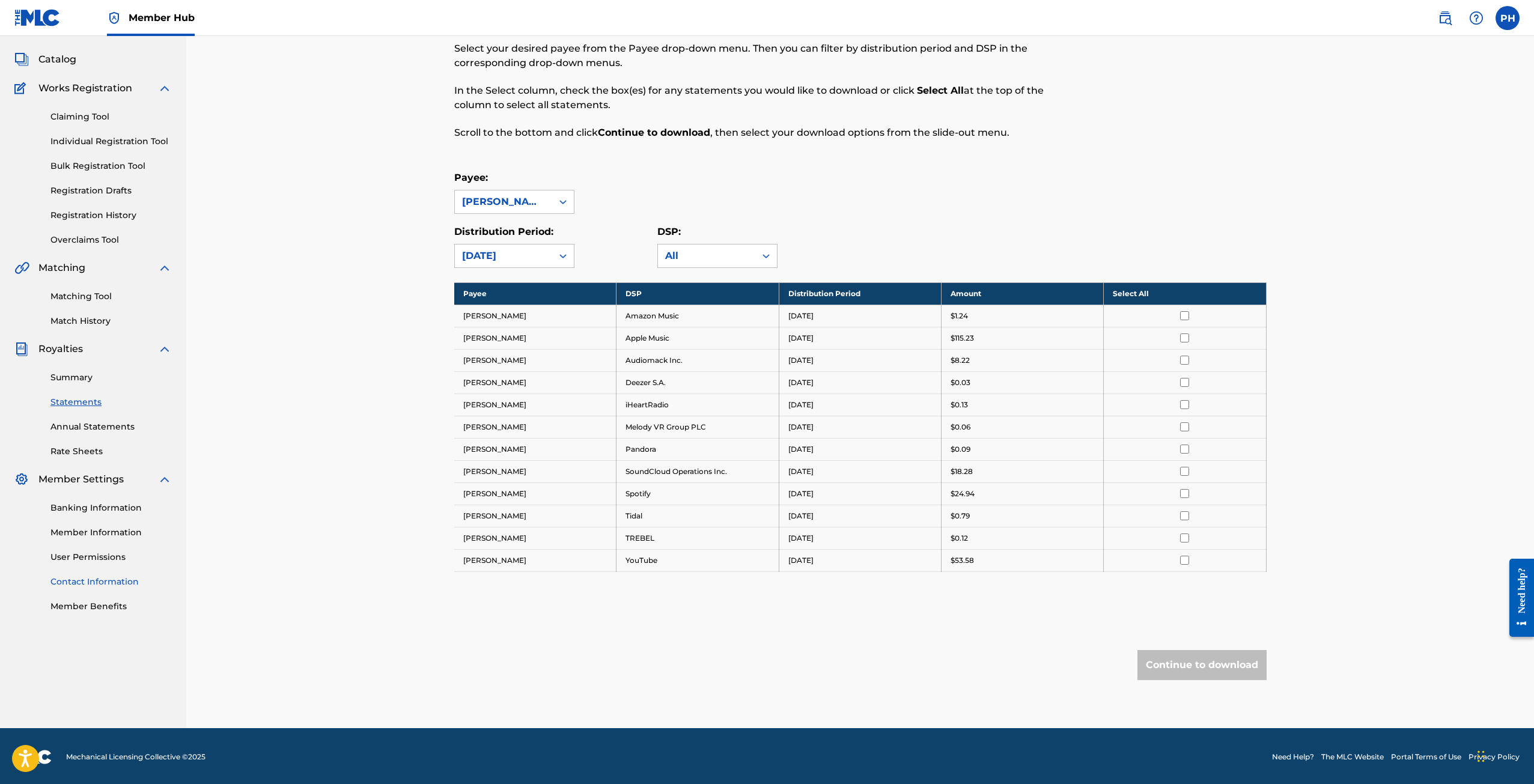
click at [101, 585] on link "Contact Information" at bounding box center [110, 581] width 121 height 12
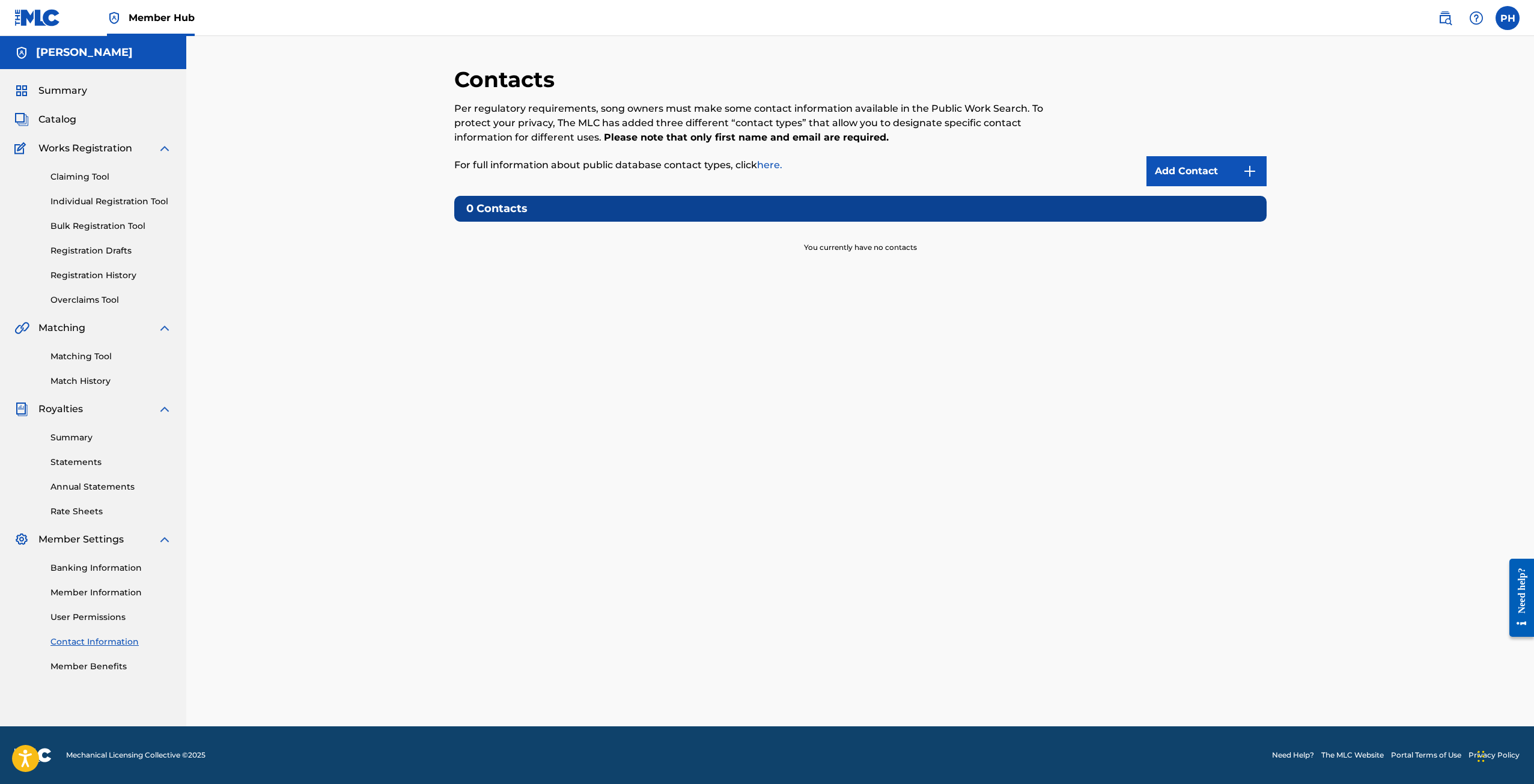
click at [102, 552] on div "Banking Information Member Information User Permissions Contact Information Mem…" at bounding box center [93, 610] width 158 height 126
drag, startPoint x: 94, startPoint y: 561, endPoint x: 90, endPoint y: 572, distance: 11.7
click at [94, 562] on div "Banking Information Member Information User Permissions Contact Information Mem…" at bounding box center [93, 610] width 158 height 126
click at [91, 584] on div "Banking Information Member Information User Permissions Contact Information Mem…" at bounding box center [93, 610] width 158 height 126
click at [91, 587] on link "Member Information" at bounding box center [110, 592] width 121 height 12
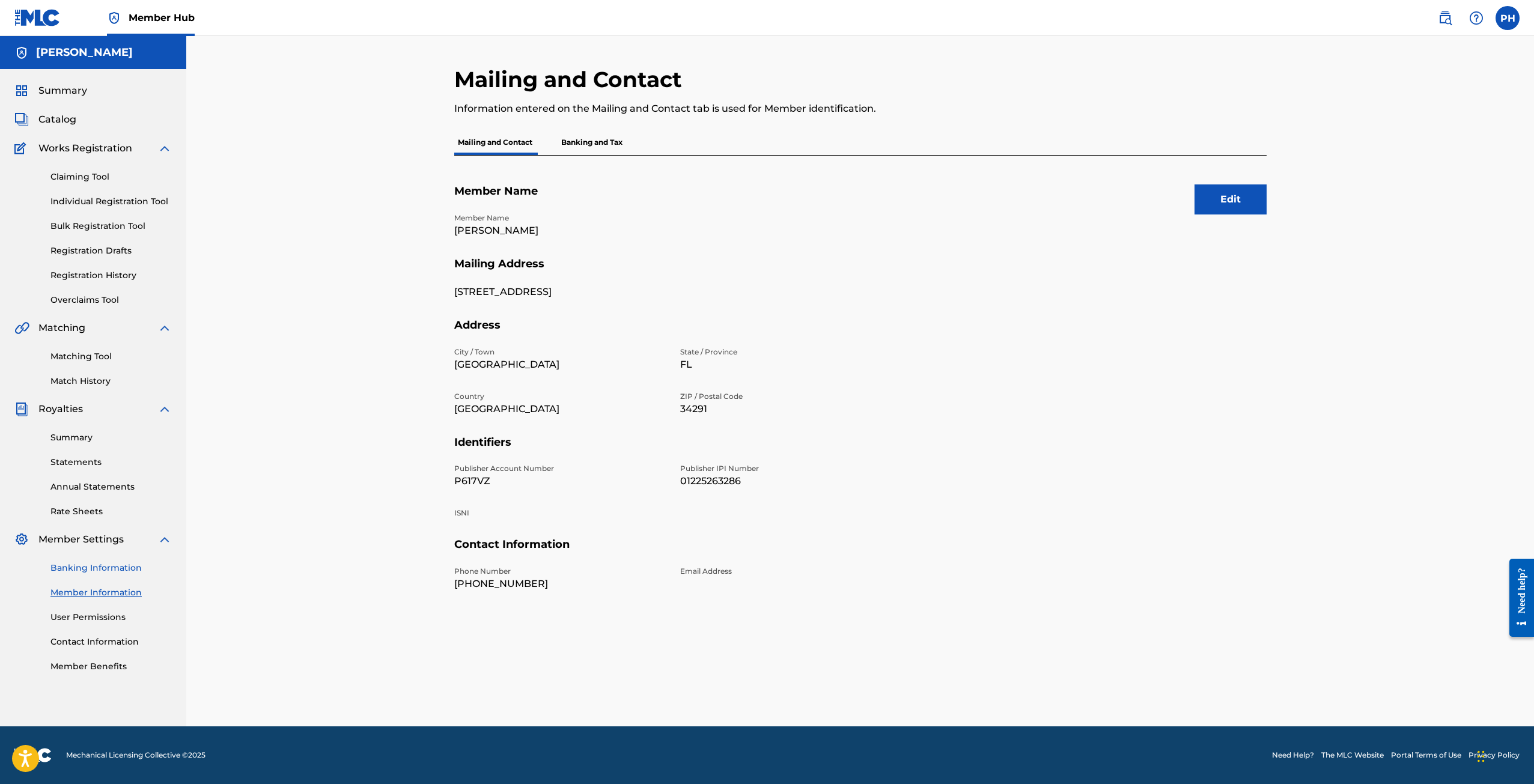
click at [96, 562] on link "Banking Information" at bounding box center [110, 568] width 121 height 12
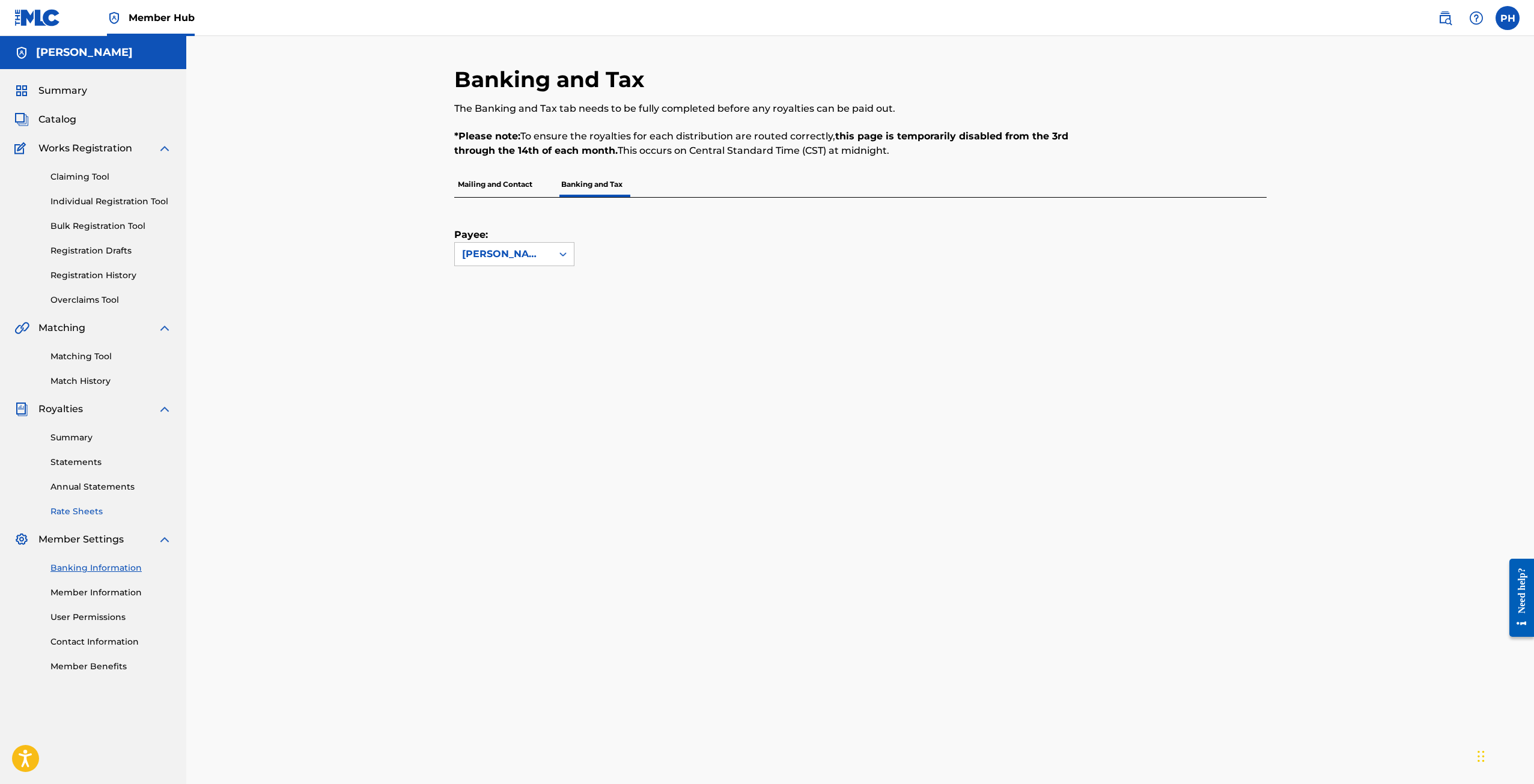
click at [82, 513] on link "Rate Sheets" at bounding box center [110, 511] width 121 height 12
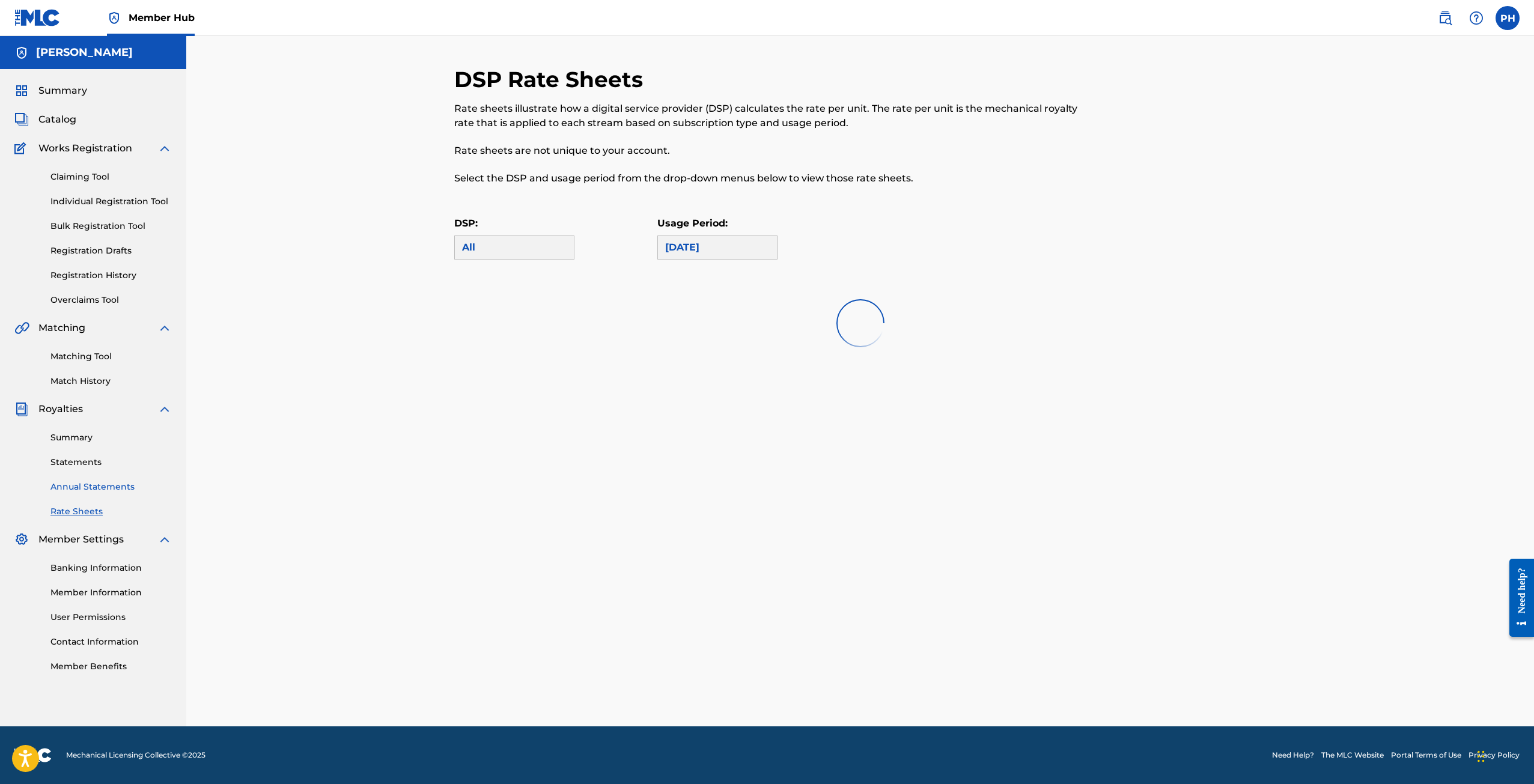
click at [100, 492] on link "Annual Statements" at bounding box center [110, 486] width 121 height 12
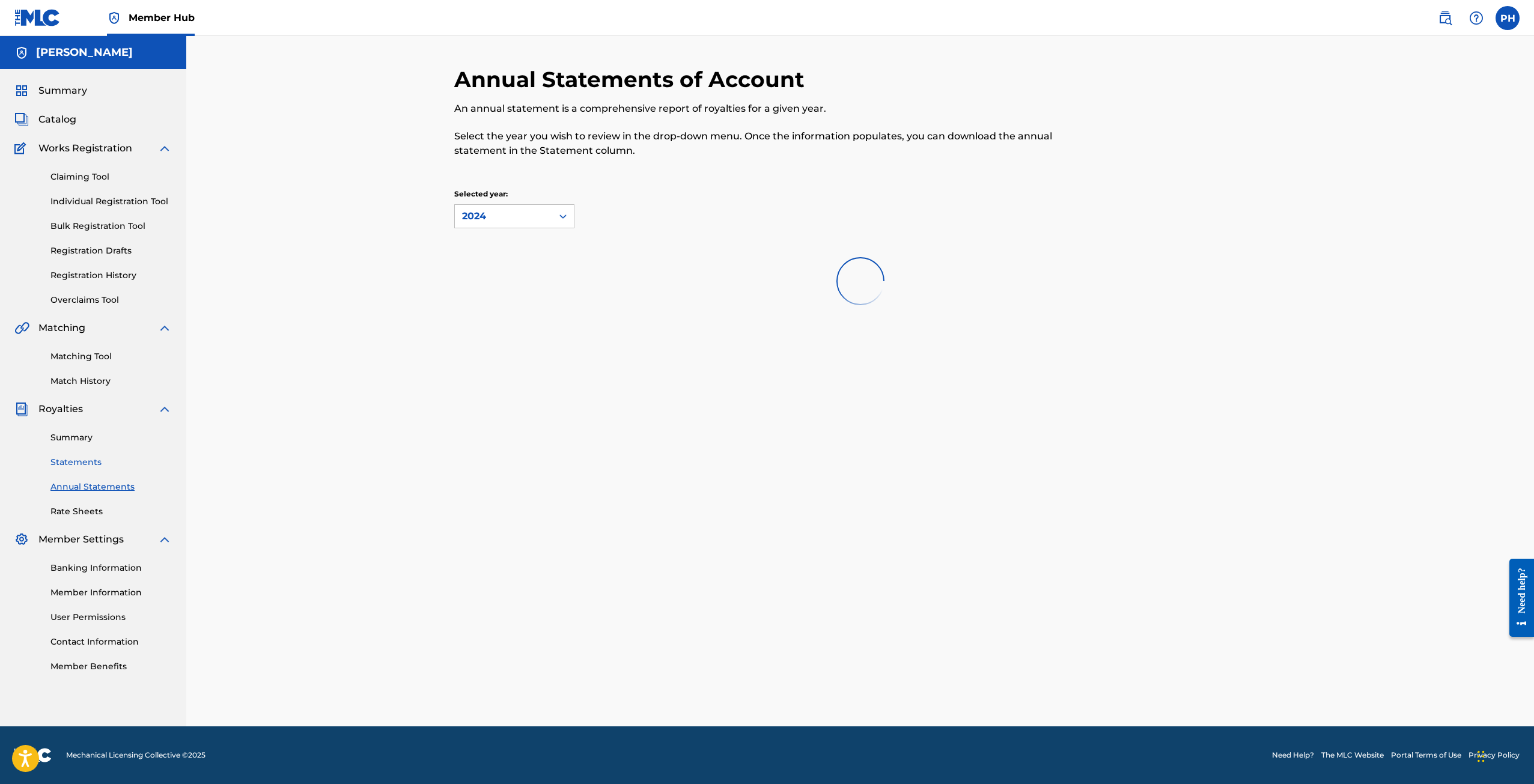
click at [85, 462] on link "Statements" at bounding box center [110, 462] width 121 height 12
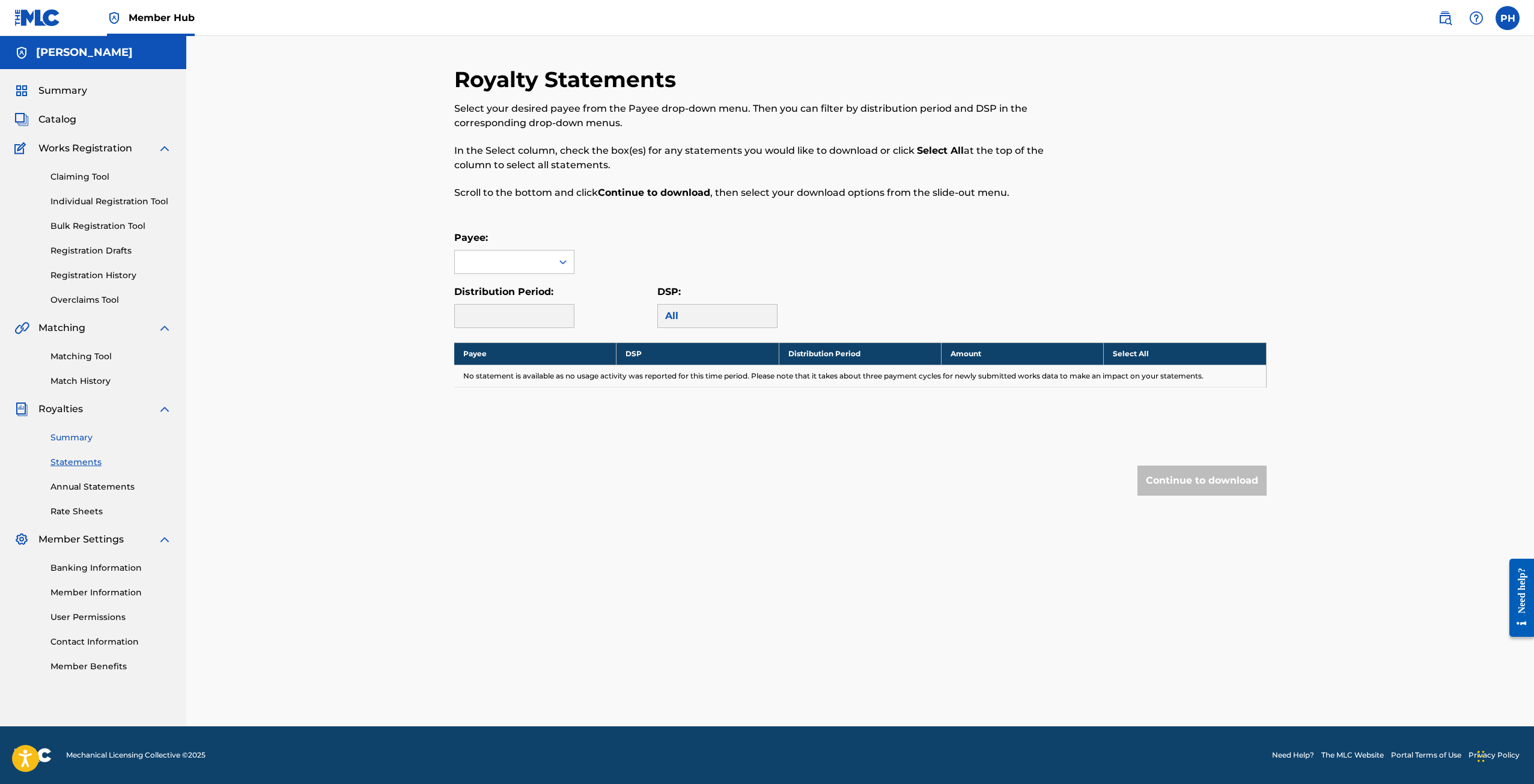
click at [91, 441] on link "Summary" at bounding box center [110, 437] width 121 height 12
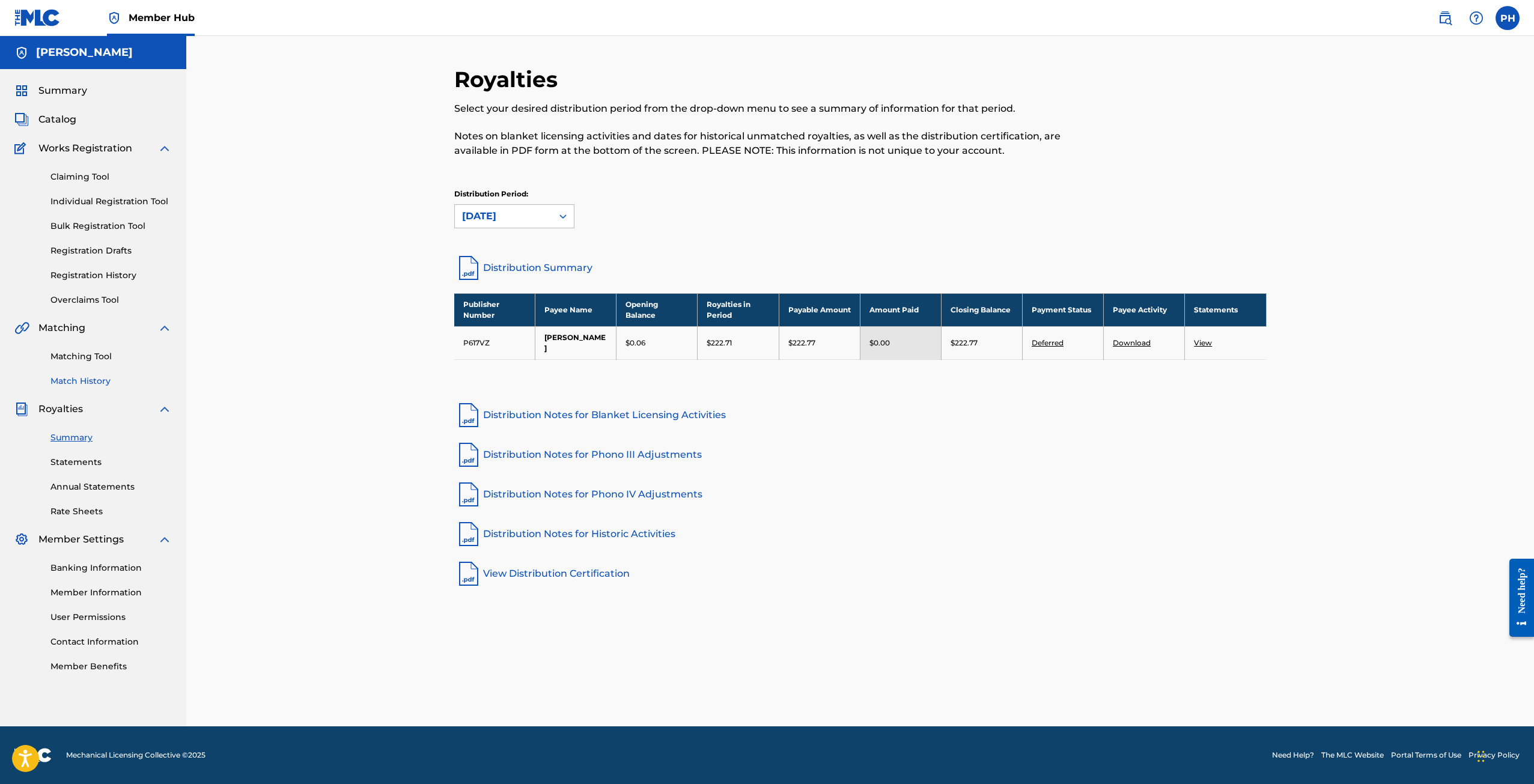
click at [105, 381] on link "Match History" at bounding box center [110, 380] width 121 height 12
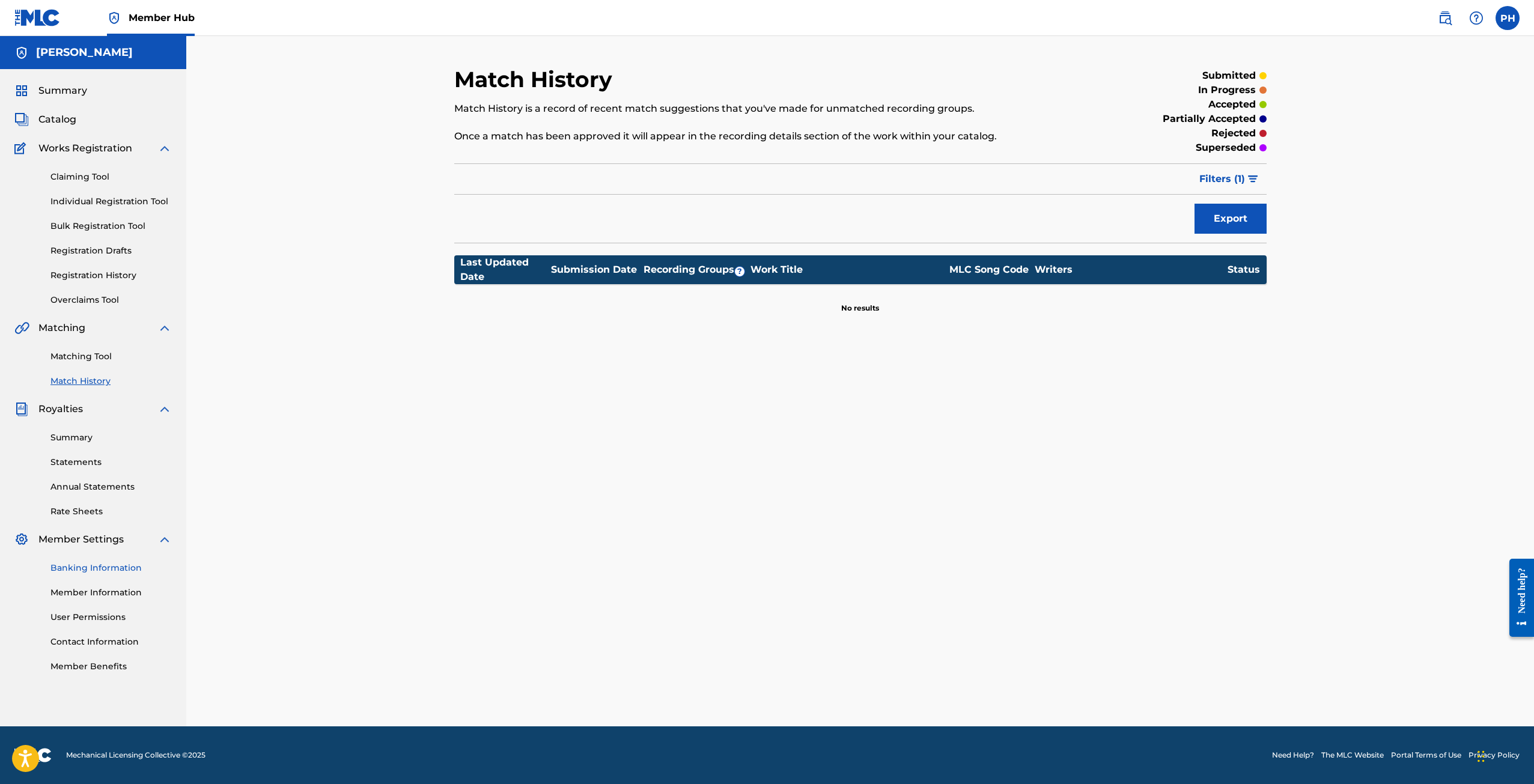
click at [78, 566] on link "Banking Information" at bounding box center [110, 568] width 121 height 12
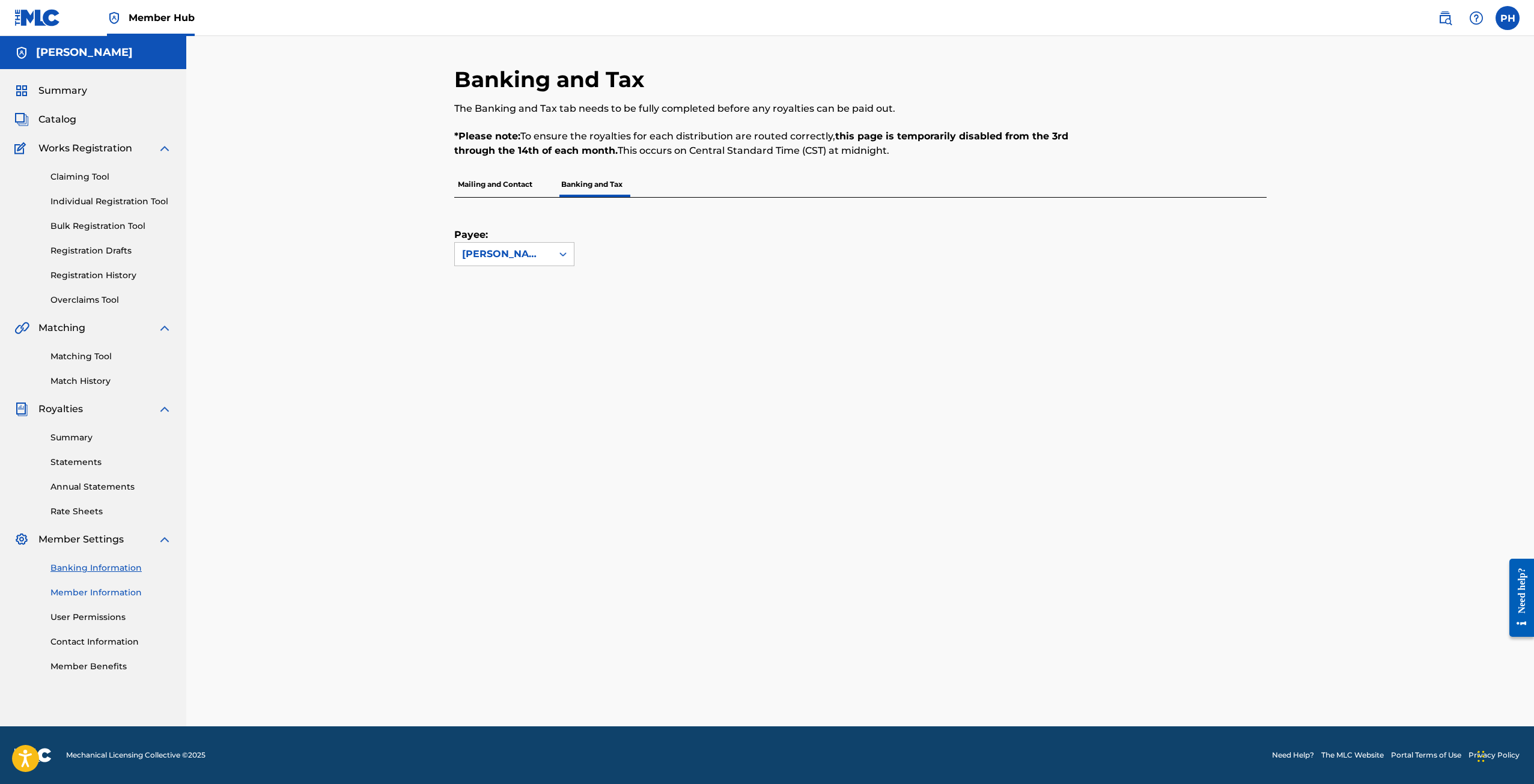
click at [66, 592] on link "Member Information" at bounding box center [110, 592] width 121 height 12
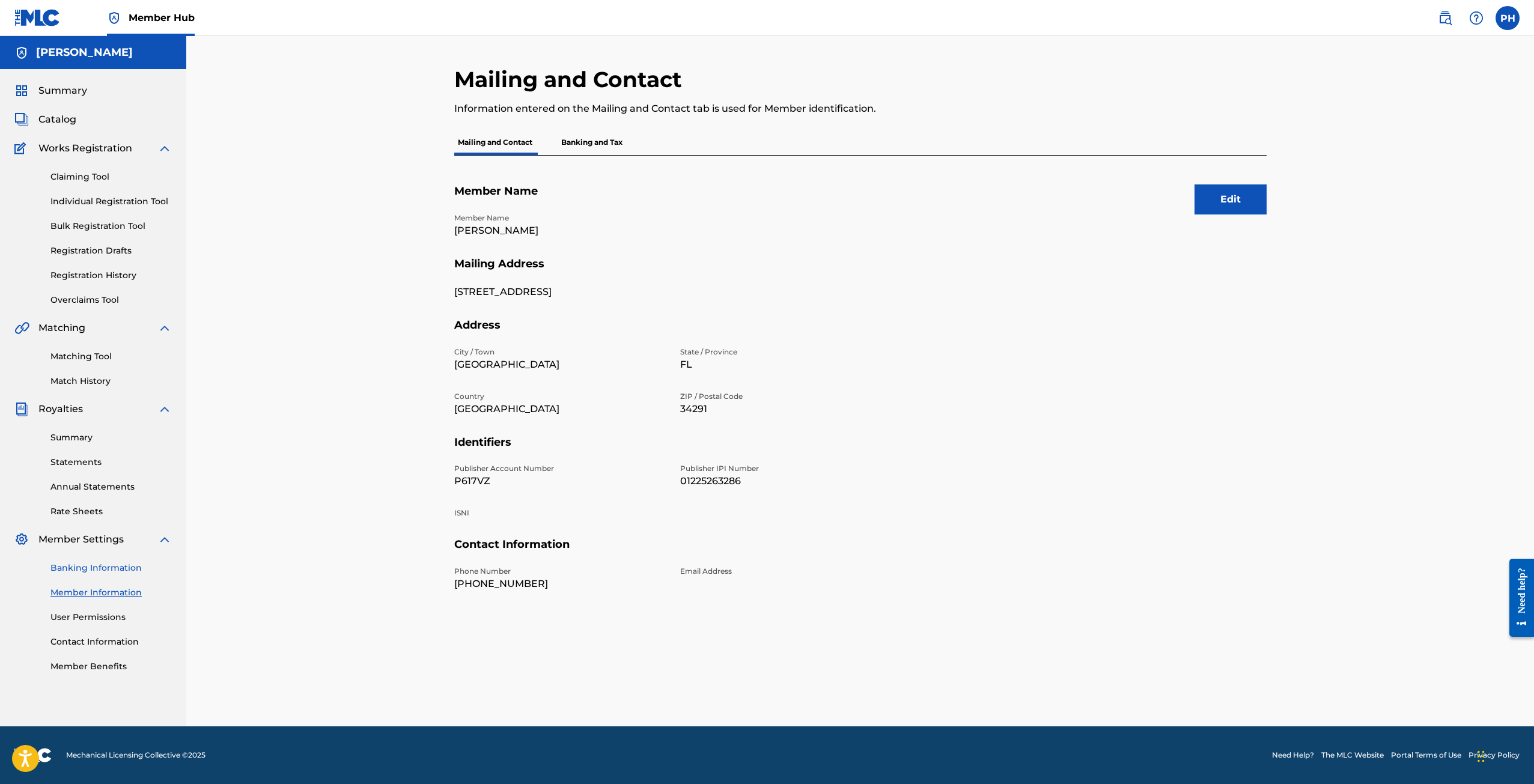
click at [70, 573] on link "Banking Information" at bounding box center [110, 568] width 121 height 12
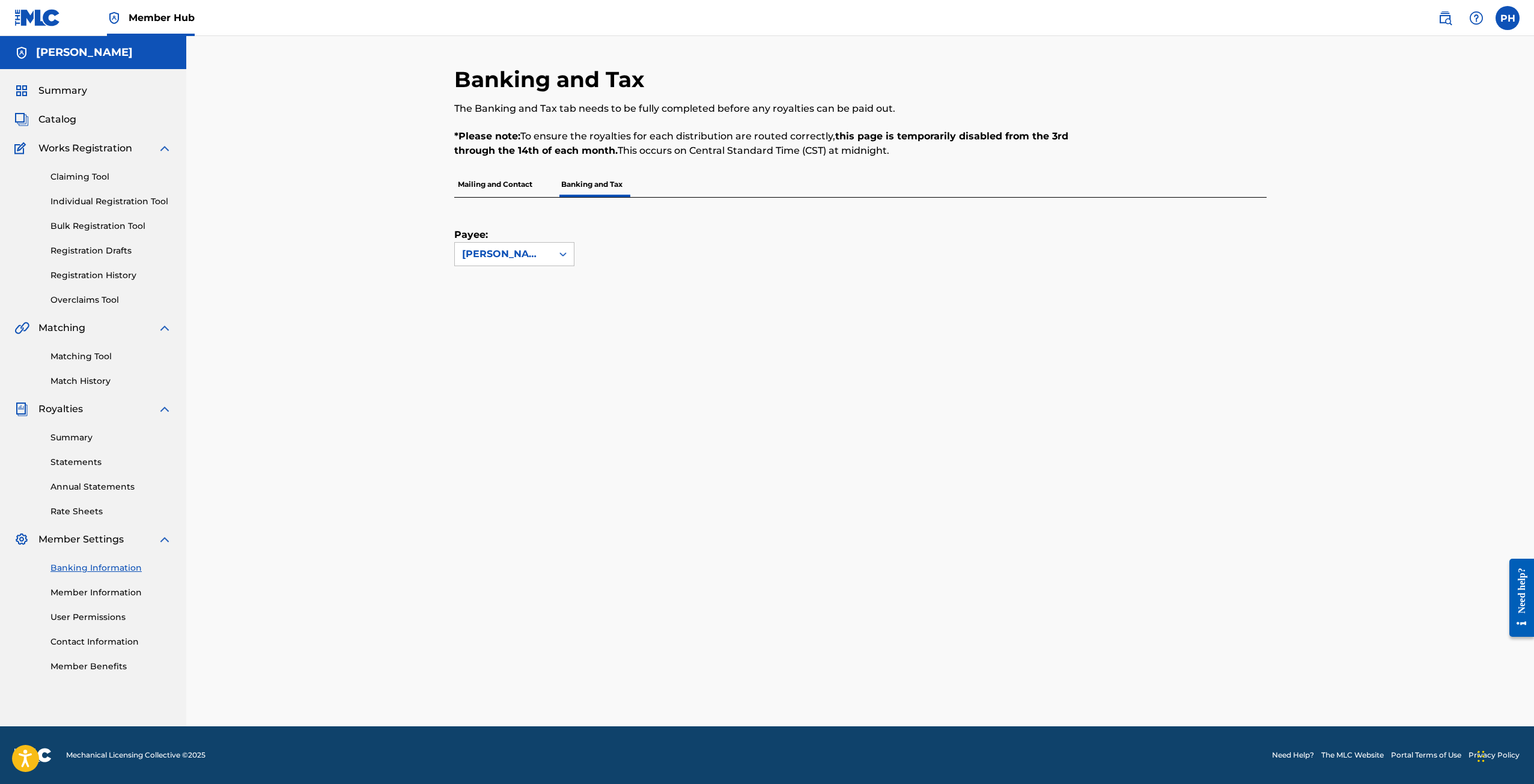
click at [86, 521] on div "Summary Catalog Works Registration Claiming Tool Individual Registration Tool B…" at bounding box center [93, 377] width 186 height 618
click at [86, 516] on link "Rate Sheets" at bounding box center [110, 511] width 121 height 12
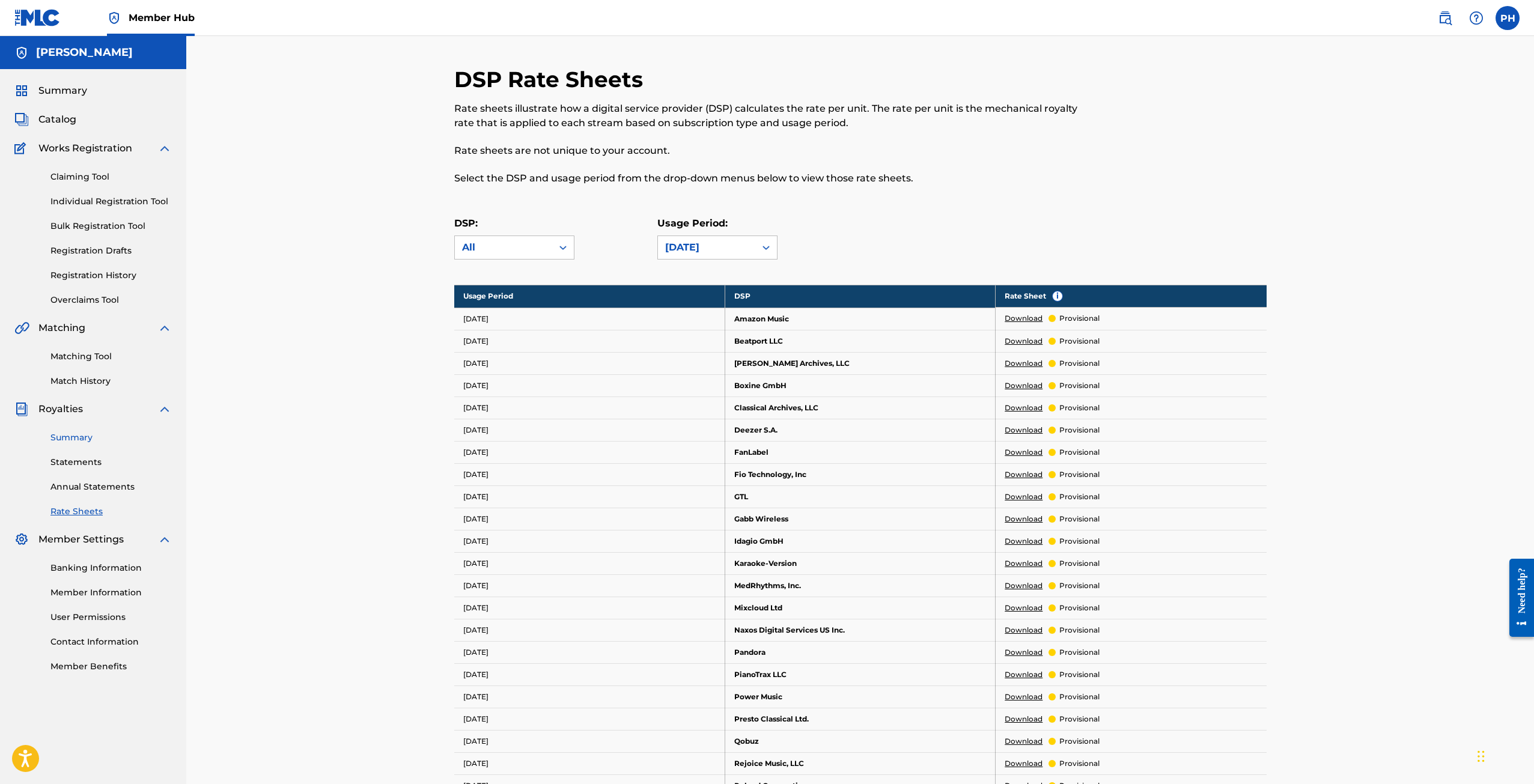
click at [100, 435] on link "Summary" at bounding box center [110, 437] width 121 height 12
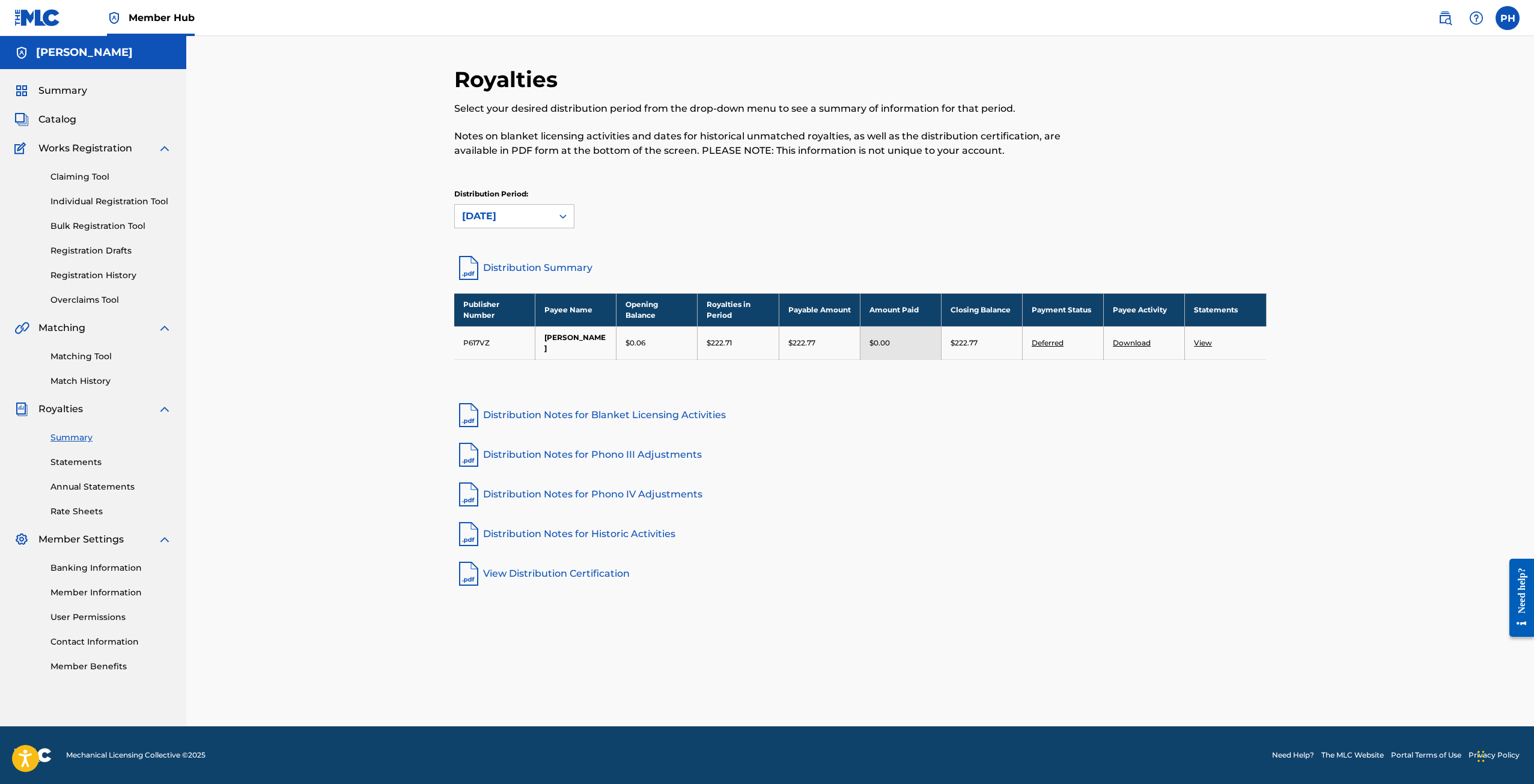
click at [708, 369] on div "Publisher Number Payee Name Opening Balance Royalties in Period Payable Amount …" at bounding box center [860, 341] width 813 height 97
click at [712, 343] on p "$222.71" at bounding box center [719, 343] width 25 height 11
click at [714, 339] on p "$222.71" at bounding box center [719, 343] width 25 height 11
drag, startPoint x: 733, startPoint y: 58, endPoint x: 613, endPoint y: 67, distance: 120.3
click at [716, 56] on div "Royalties Select your desired distribution period from the drop-down menu to se…" at bounding box center [860, 381] width 1348 height 690
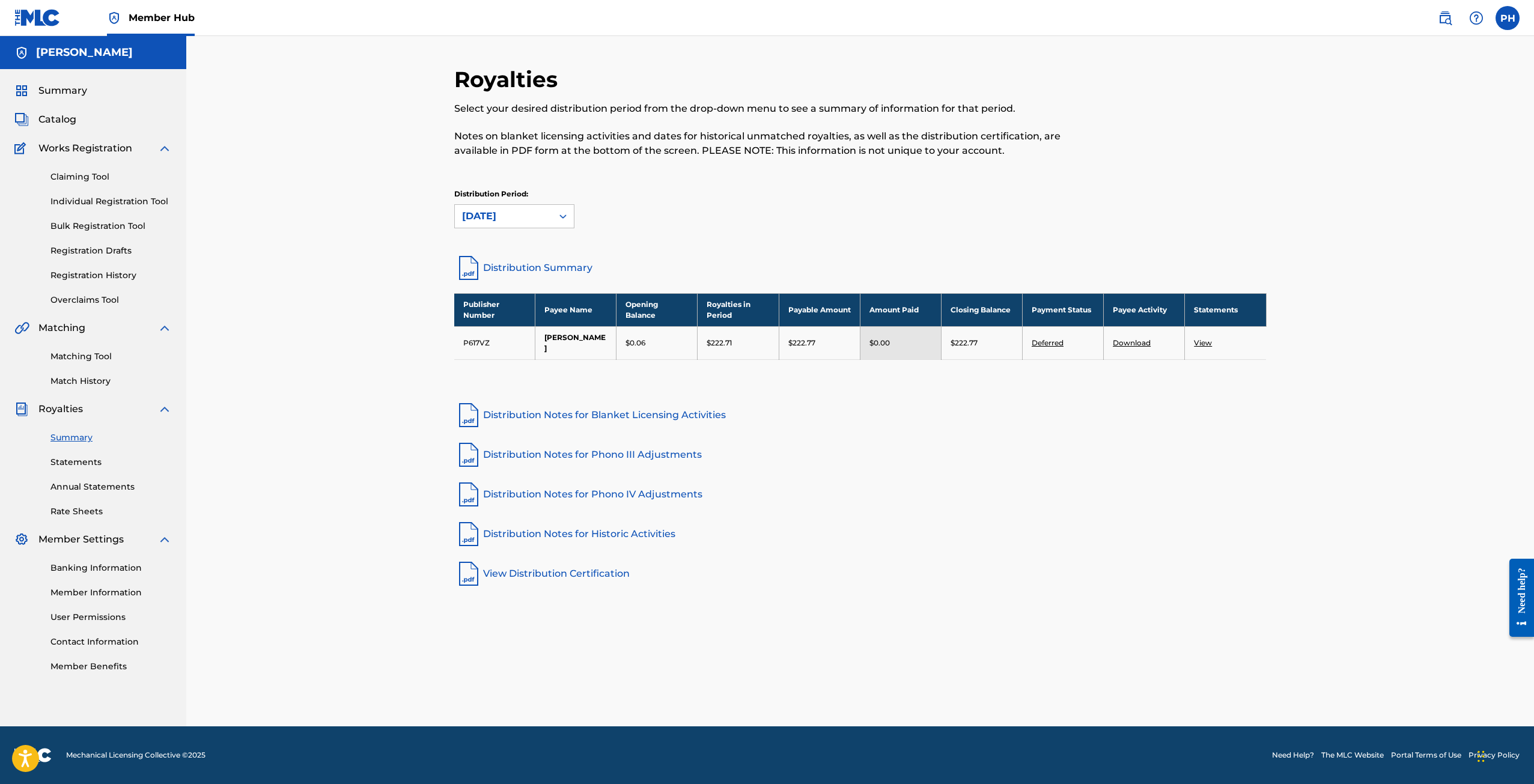
click at [121, 122] on div "Catalog" at bounding box center [93, 120] width 158 height 15
click at [6, 121] on div "Summary Catalog Works Registration Claiming Tool Individual Registration Tool B…" at bounding box center [93, 377] width 186 height 618
click at [54, 119] on span "Catalog" at bounding box center [57, 120] width 38 height 15
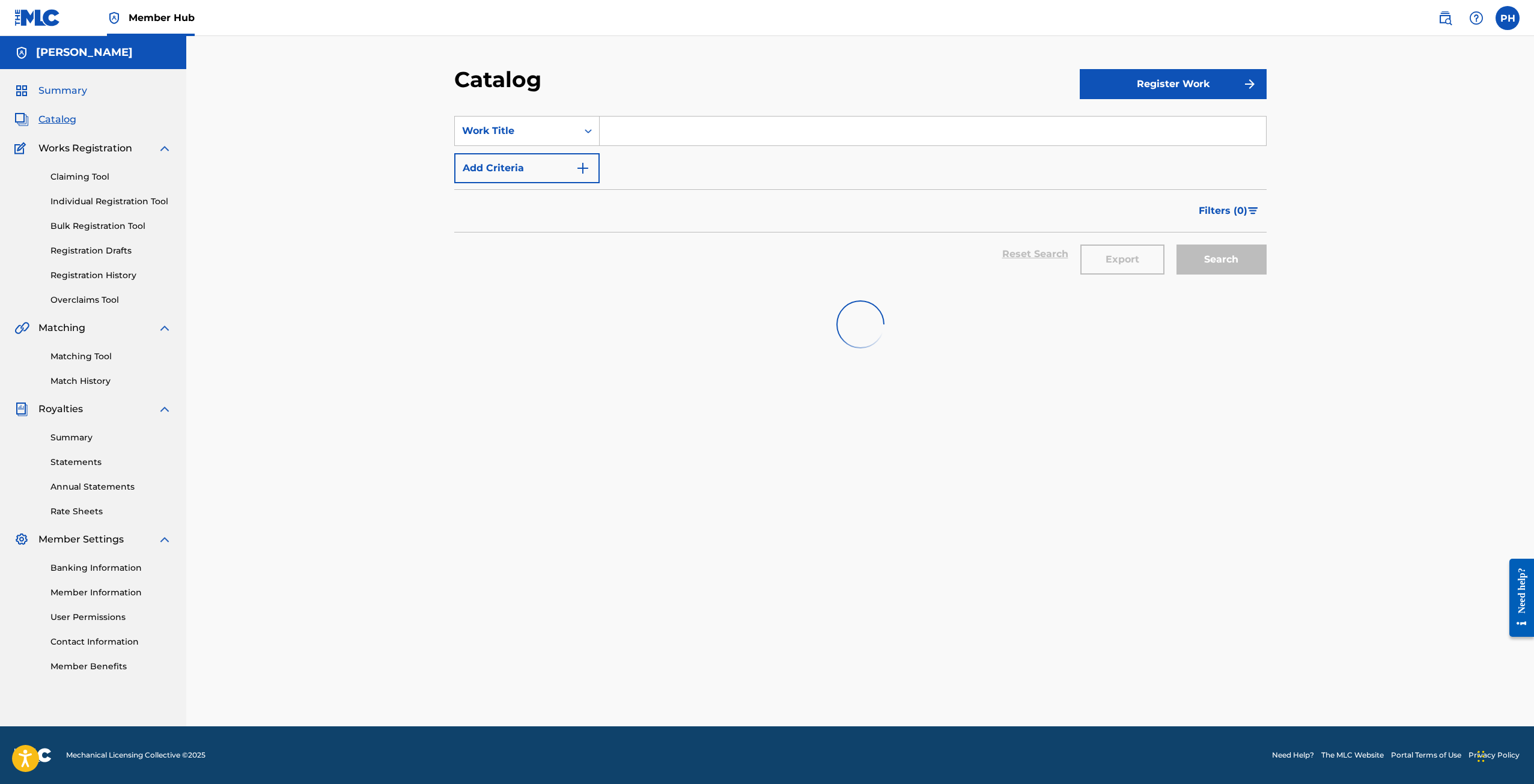
click at [68, 96] on span "Summary" at bounding box center [62, 91] width 49 height 15
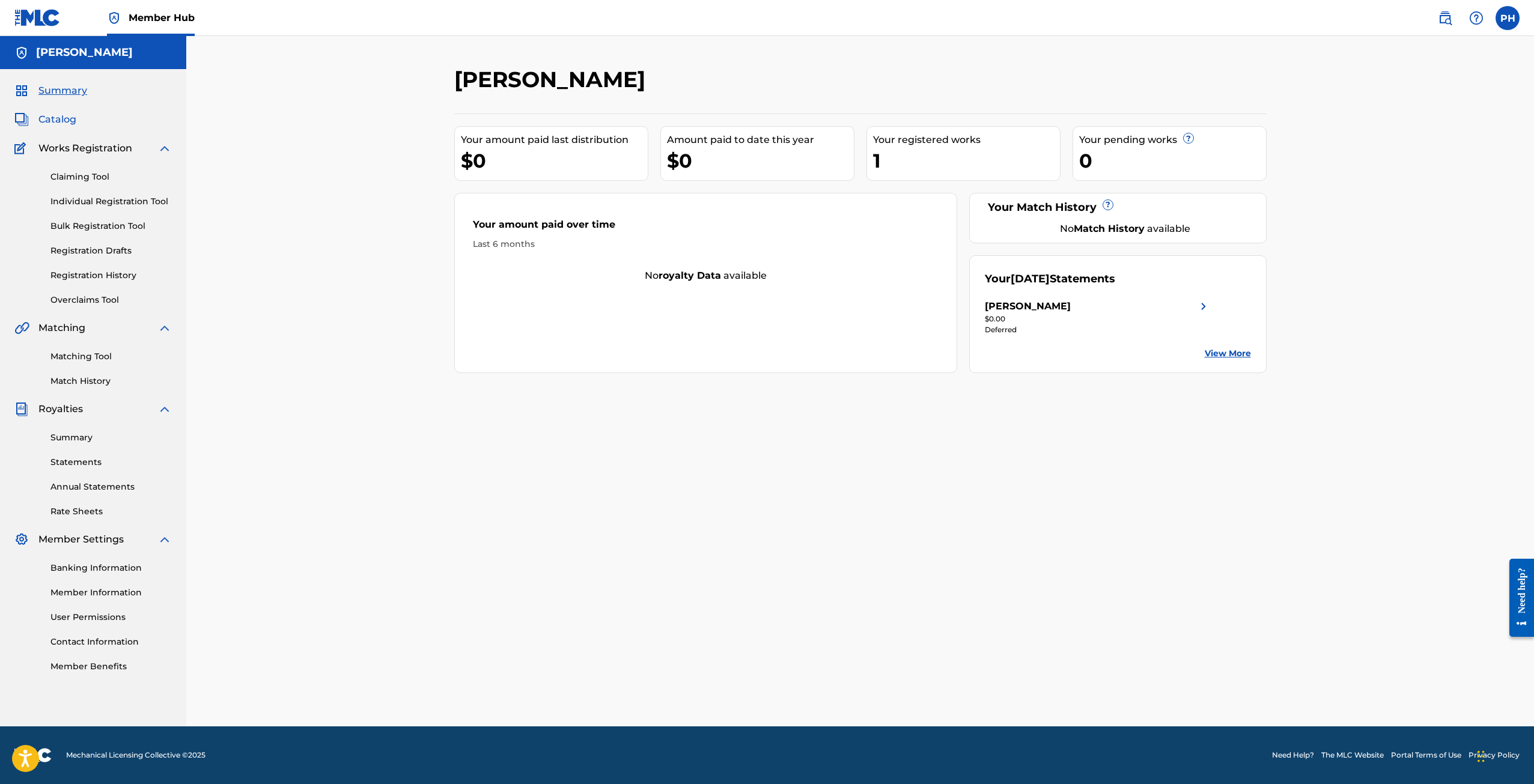
click at [61, 120] on span "Catalog" at bounding box center [57, 120] width 38 height 15
